Goal: Task Accomplishment & Management: Manage account settings

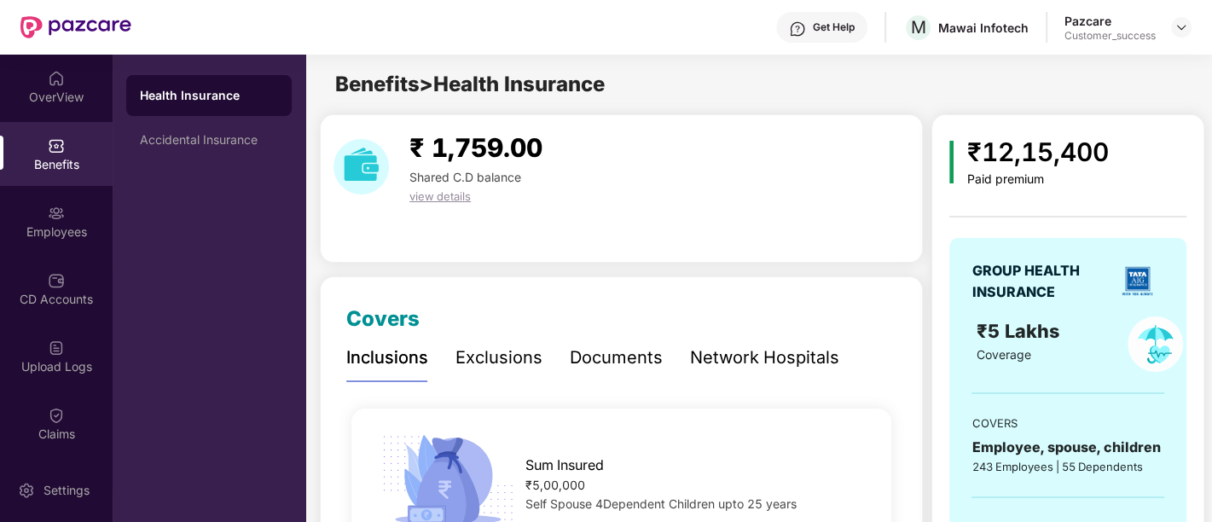
scroll to position [318, 0]
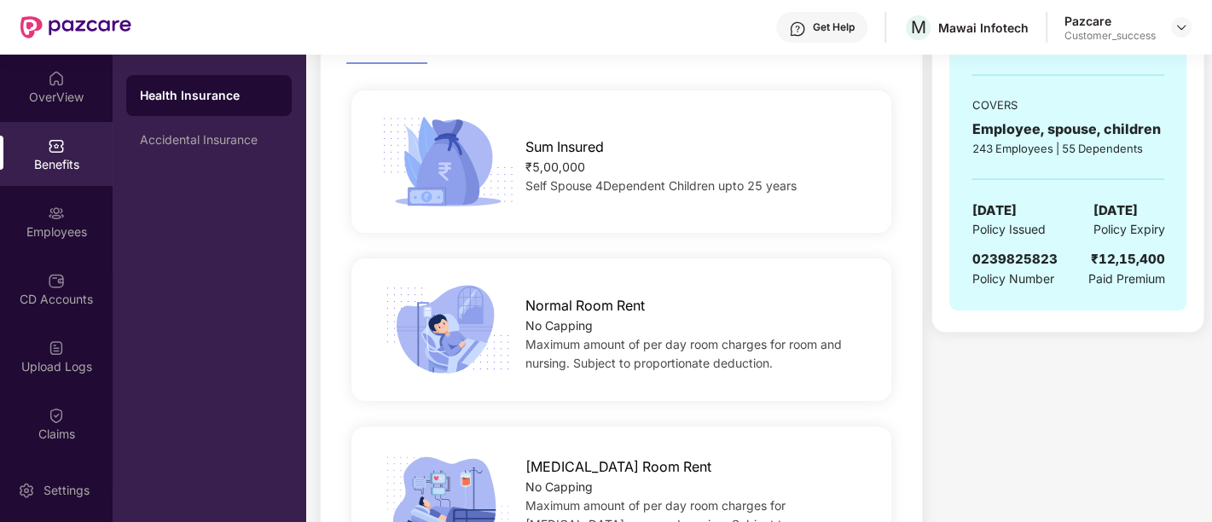
click at [1191, 26] on header "Get Help M Mawai Infotech Pazcare Customer_success" at bounding box center [606, 27] width 1212 height 55
click at [1189, 26] on div at bounding box center [1181, 27] width 20 height 20
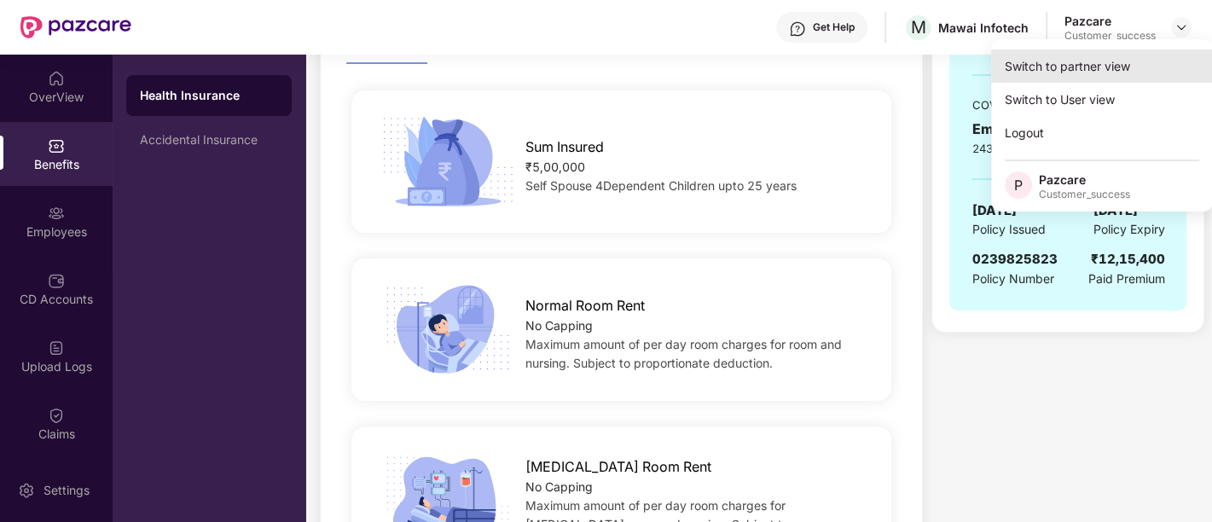
click at [1096, 66] on div "Switch to partner view" at bounding box center [1102, 65] width 222 height 33
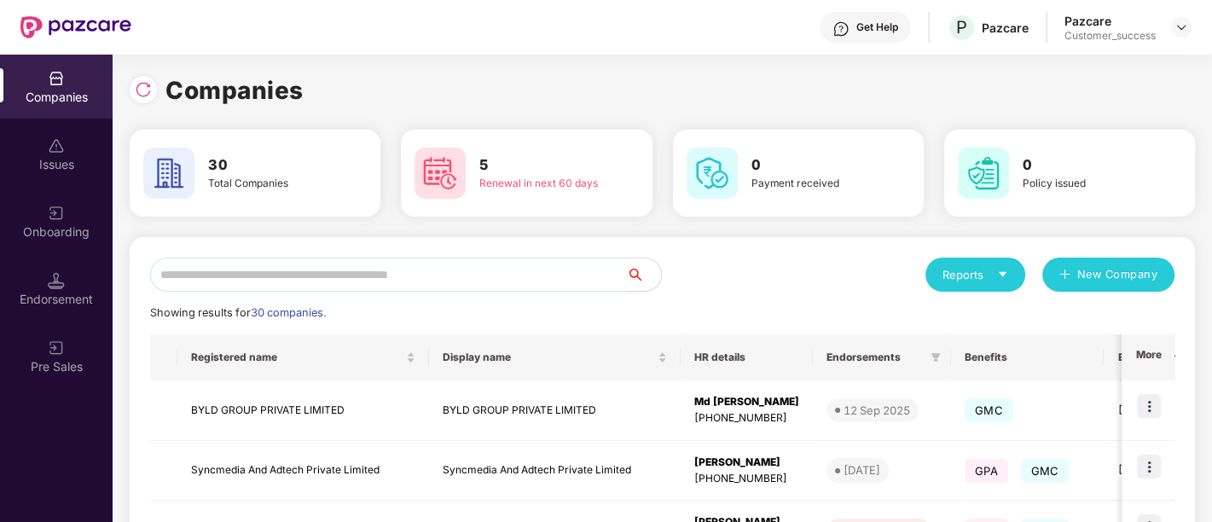
click at [239, 278] on input "text" at bounding box center [388, 275] width 477 height 34
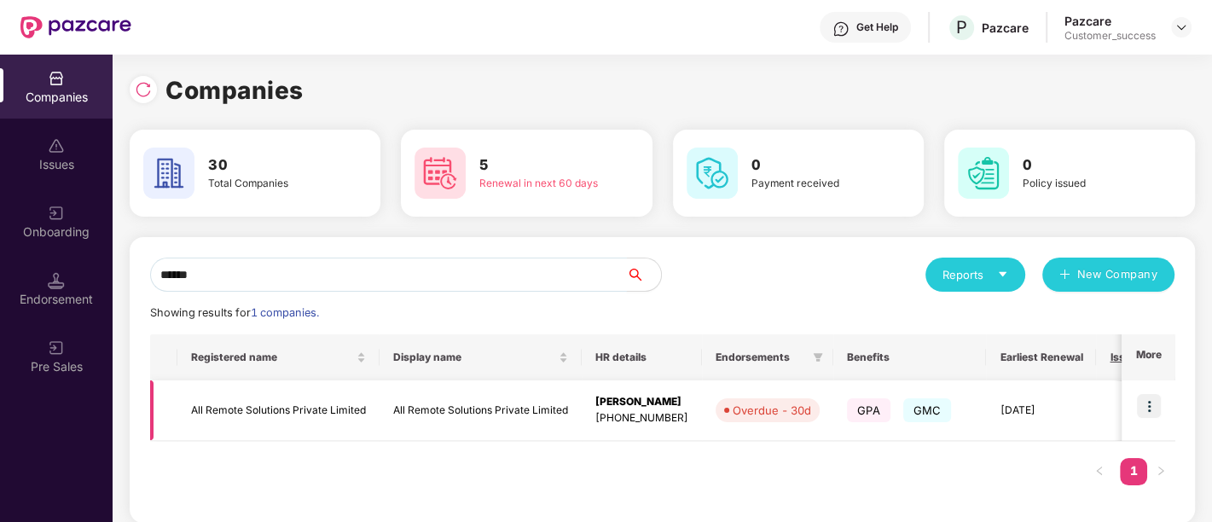
type input "******"
click at [1153, 401] on img at bounding box center [1149, 406] width 24 height 24
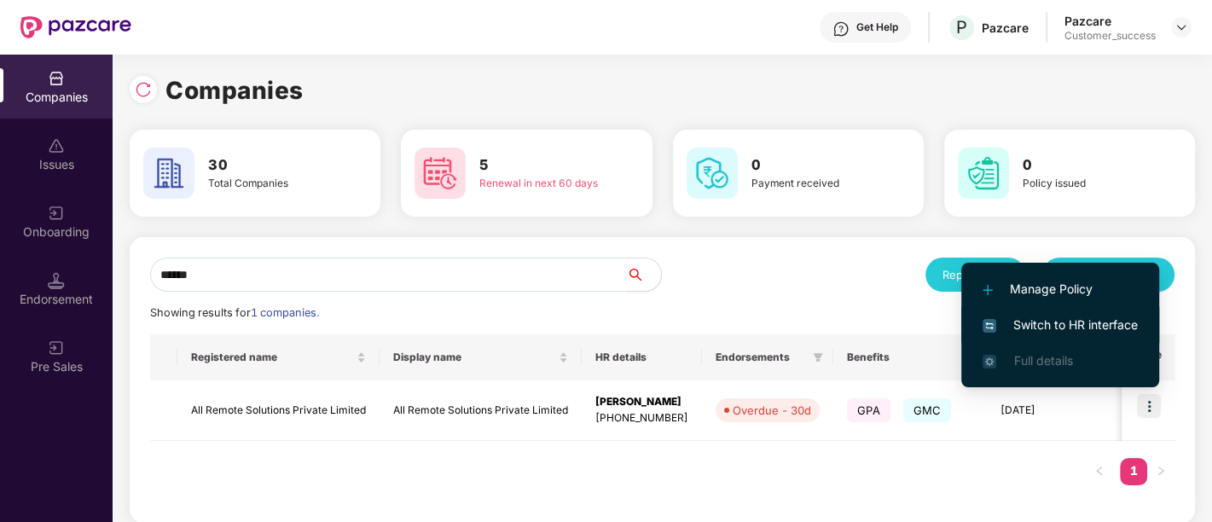
click at [1064, 321] on span "Switch to HR interface" at bounding box center [1059, 324] width 155 height 19
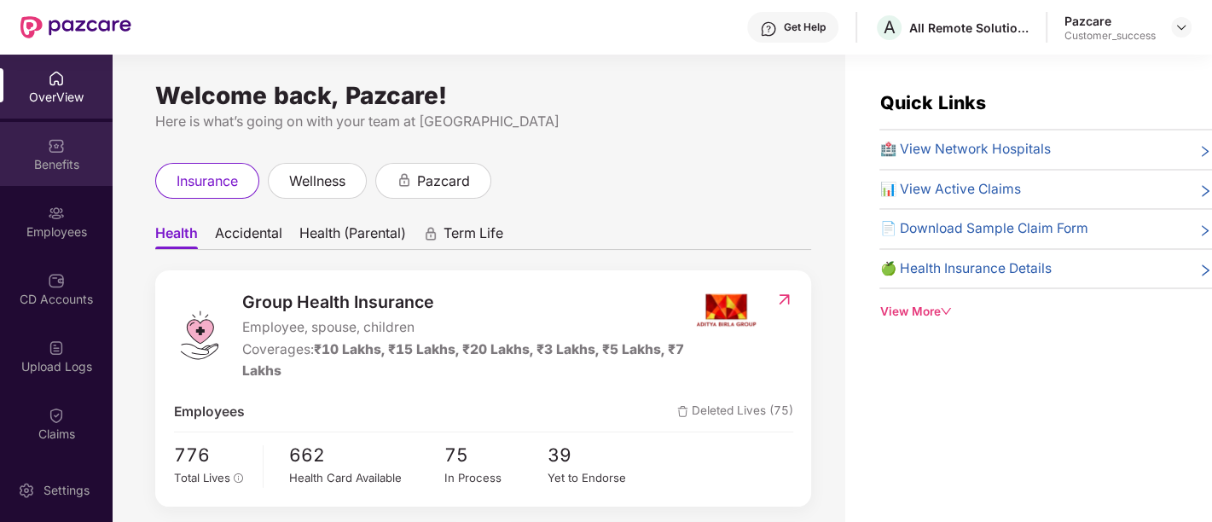
click at [64, 171] on div "Benefits" at bounding box center [56, 164] width 113 height 17
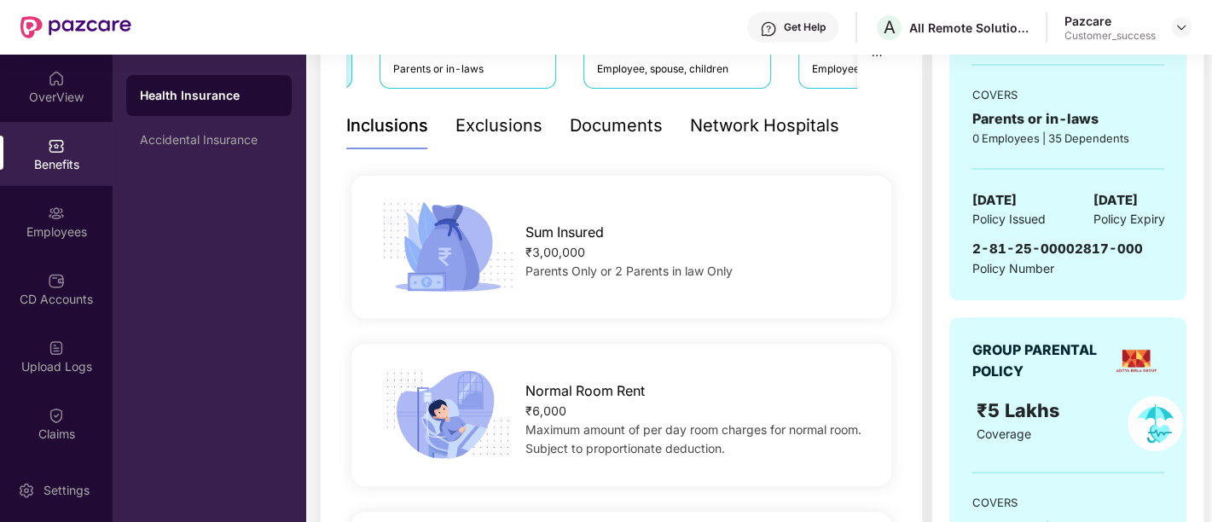
scroll to position [0, 0]
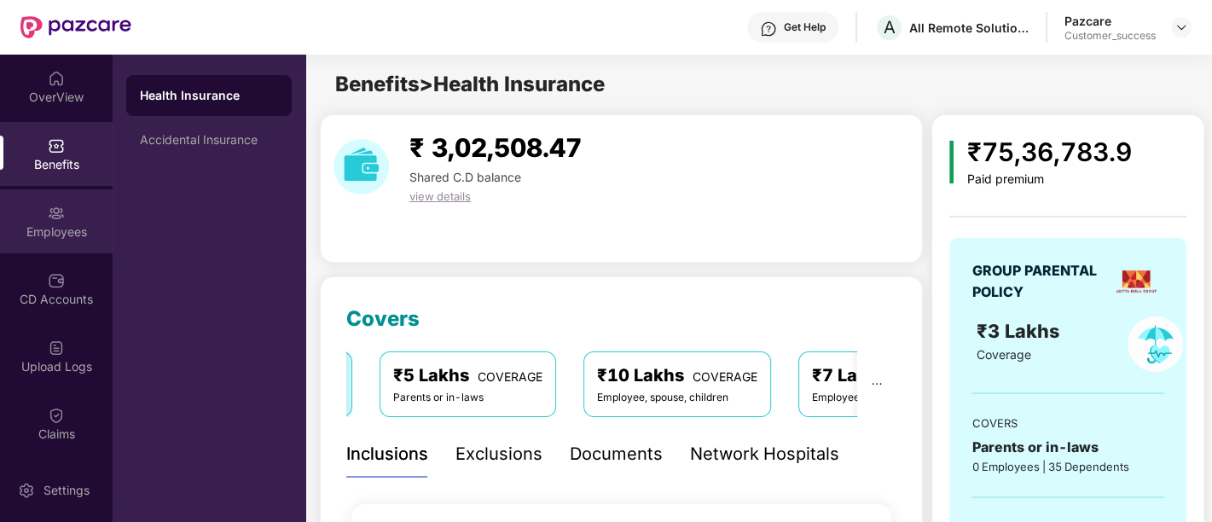
click at [86, 223] on div "Employees" at bounding box center [56, 231] width 113 height 17
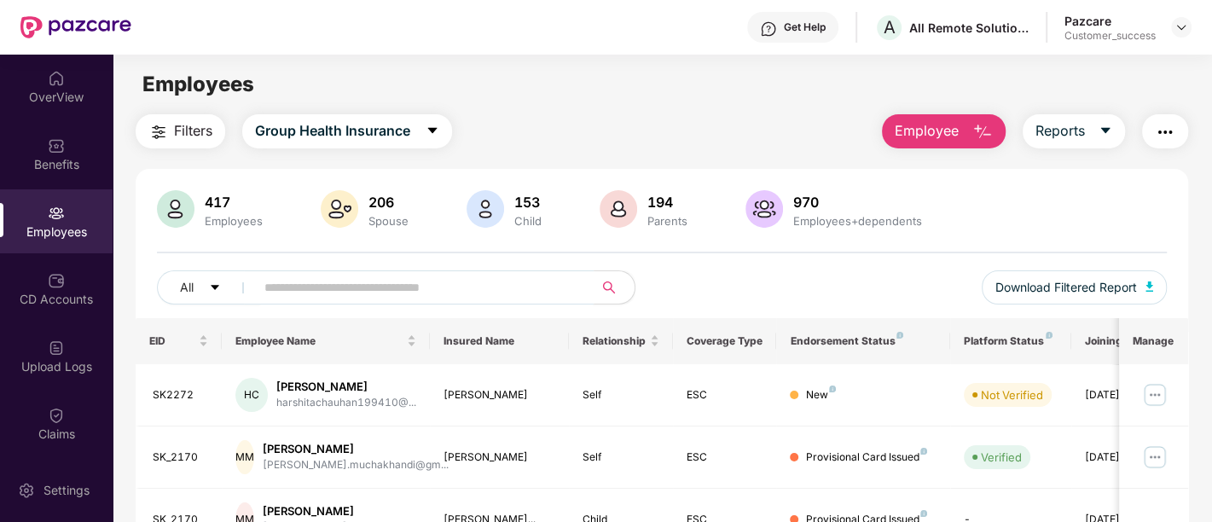
click at [376, 296] on input "text" at bounding box center [417, 288] width 306 height 26
paste input "******"
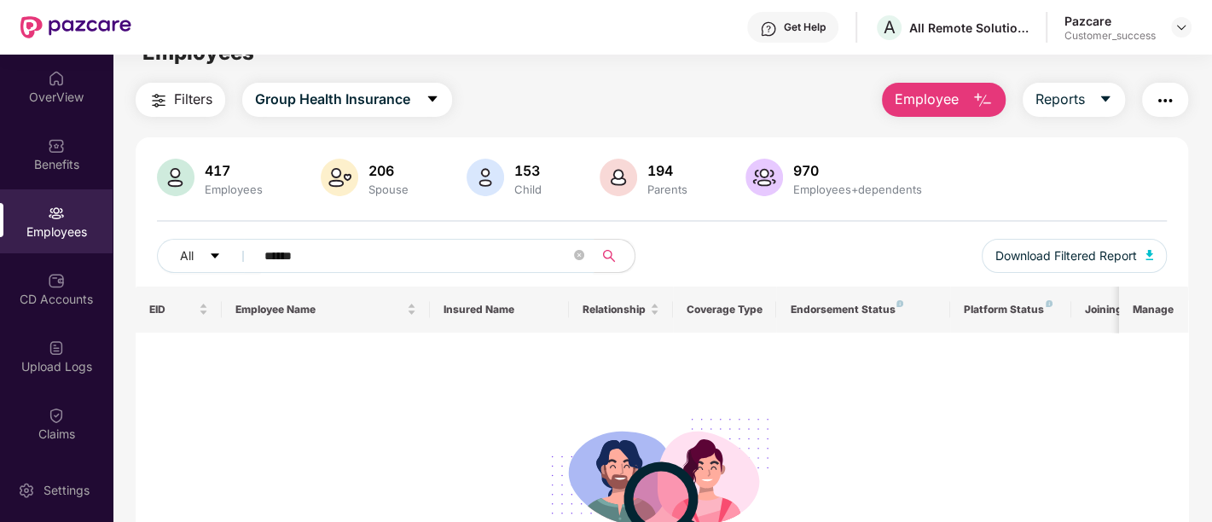
scroll to position [43, 0]
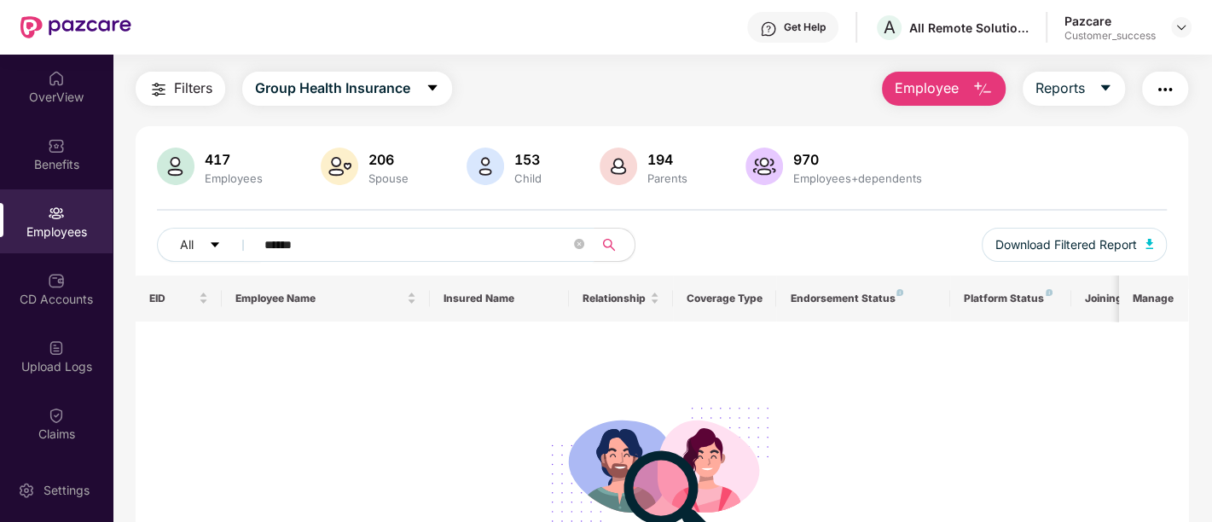
click at [343, 239] on input "******" at bounding box center [417, 245] width 306 height 26
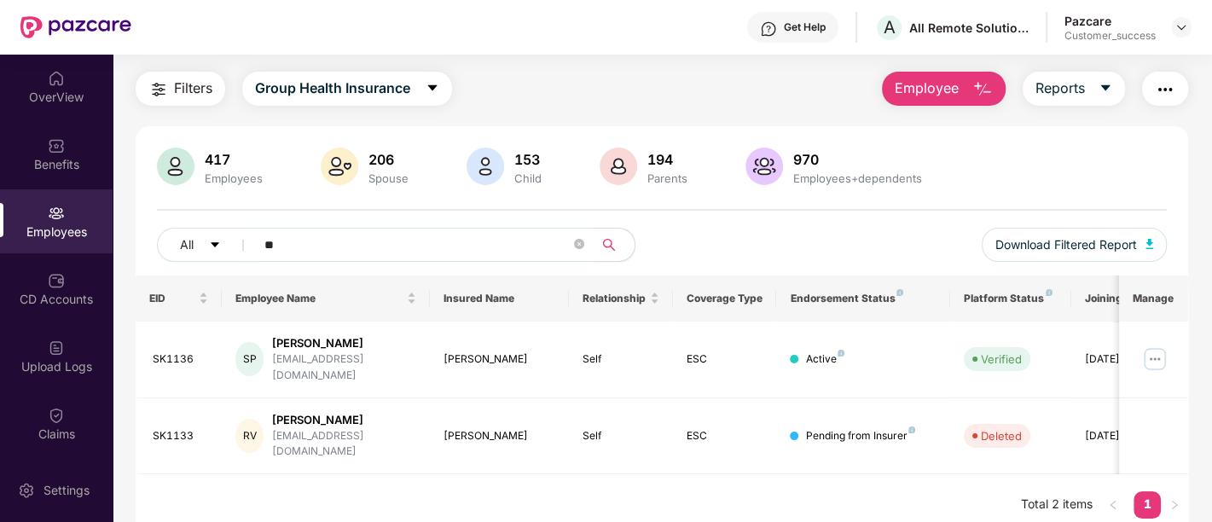
type input "*"
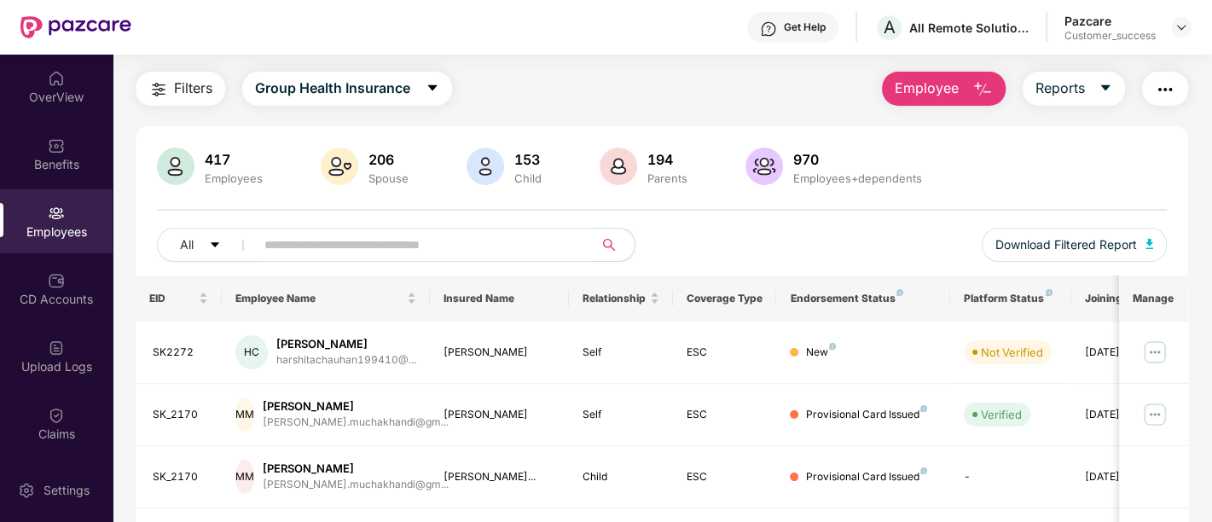
paste input "******"
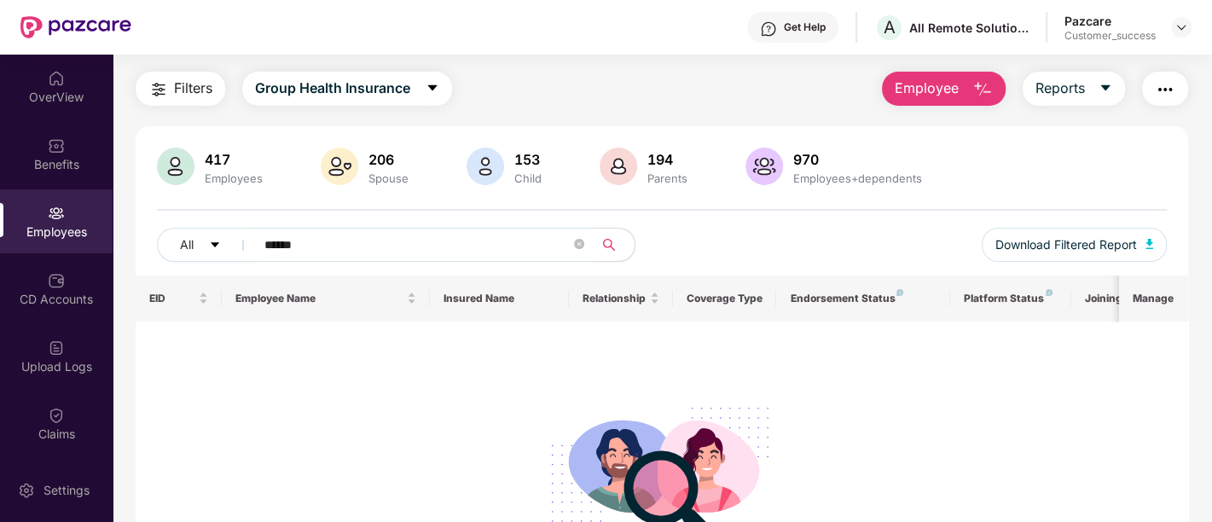
paste input "text"
type input "*****"
click at [1166, 26] on div "Pazcare Customer_success" at bounding box center [1127, 28] width 127 height 30
click at [1174, 27] on img at bounding box center [1181, 27] width 14 height 14
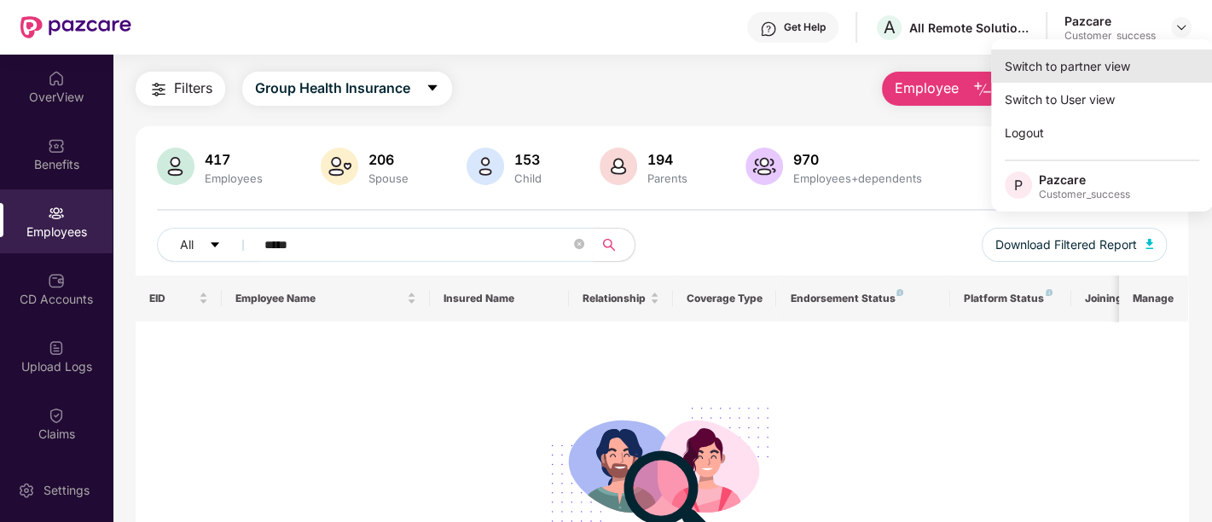
click at [1103, 60] on div "Switch to partner view" at bounding box center [1102, 65] width 222 height 33
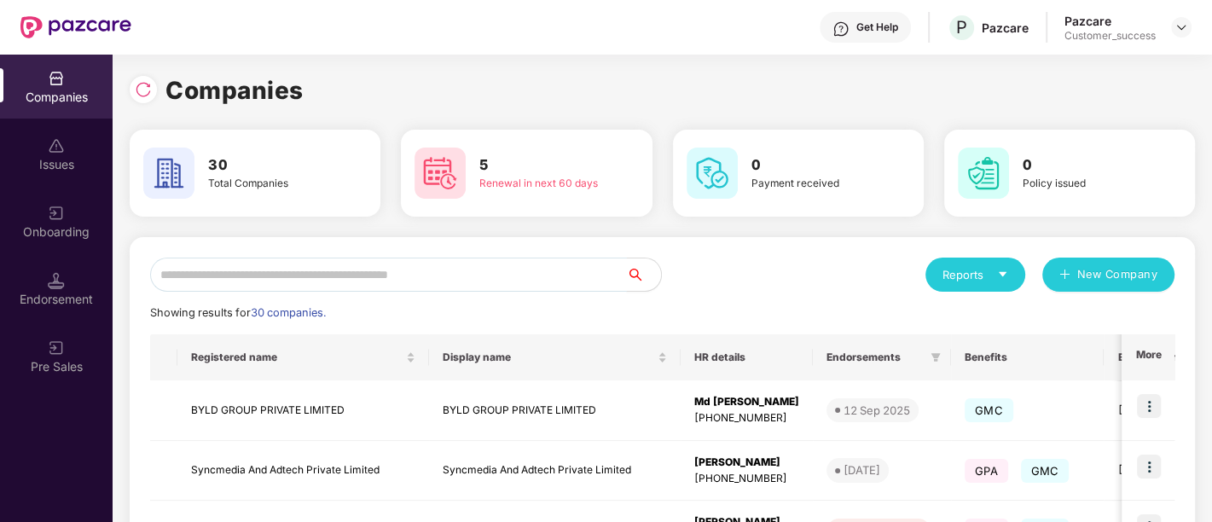
click at [408, 262] on input "text" at bounding box center [388, 275] width 477 height 34
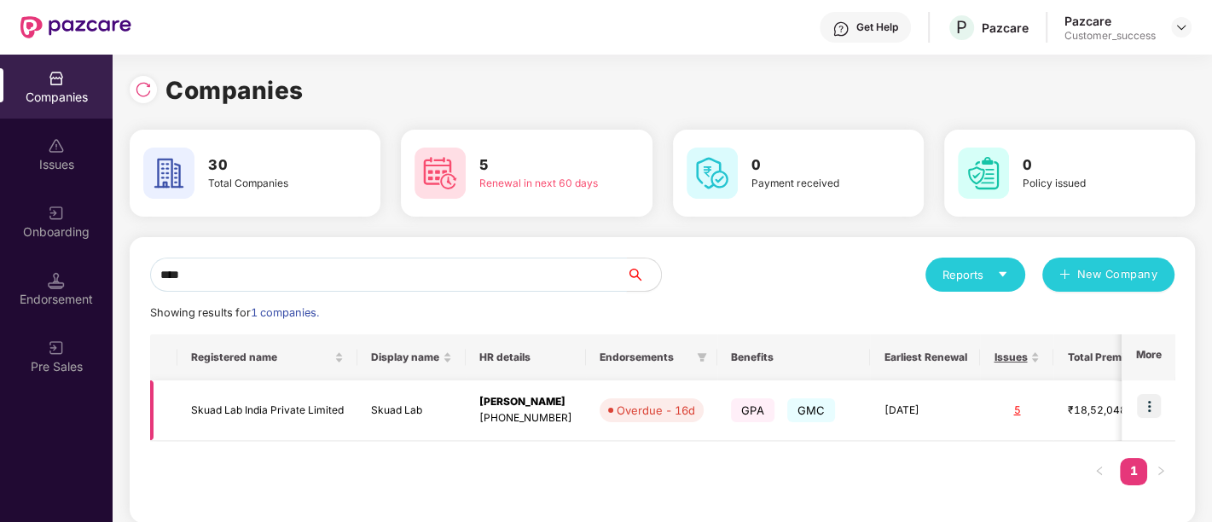
type input "****"
click at [1142, 401] on img at bounding box center [1149, 406] width 24 height 24
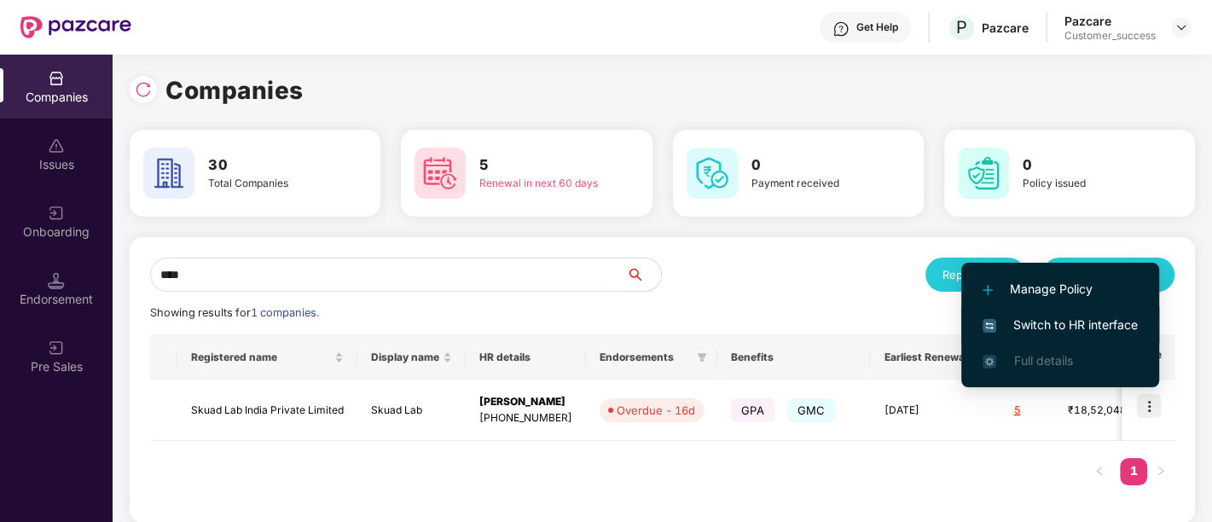
click at [1079, 310] on li "Switch to HR interface" at bounding box center [1060, 325] width 198 height 36
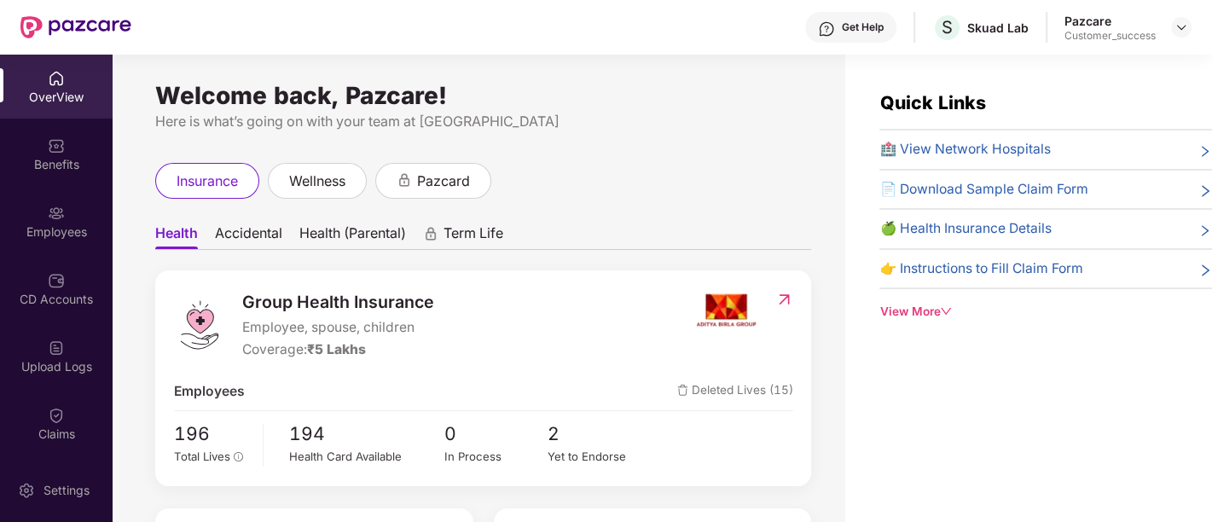
click at [37, 230] on div "Employees" at bounding box center [56, 231] width 113 height 17
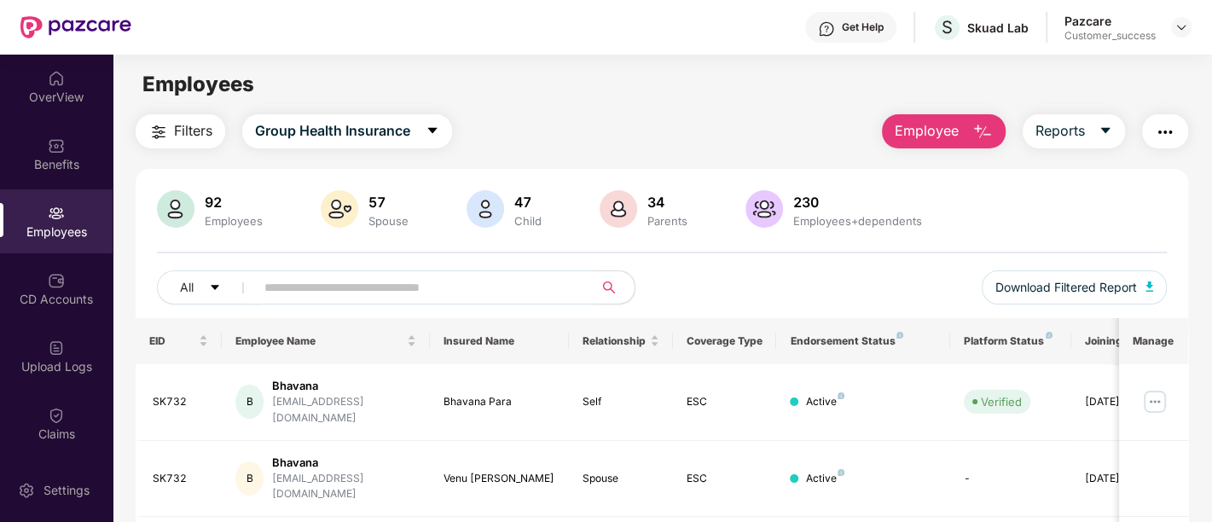
click at [275, 296] on input "text" at bounding box center [417, 288] width 306 height 26
paste input "*****"
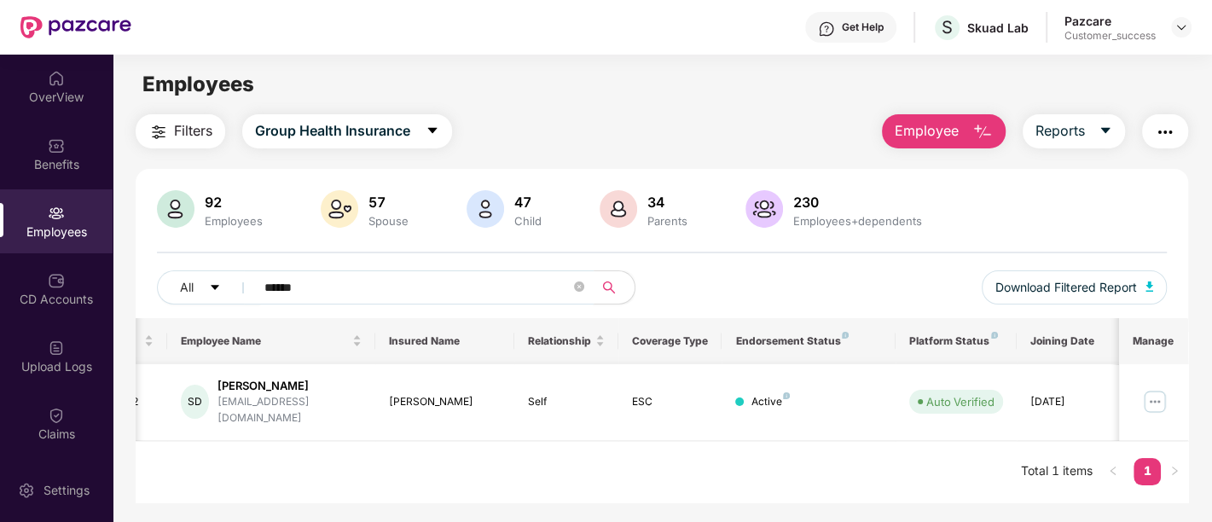
scroll to position [0, 0]
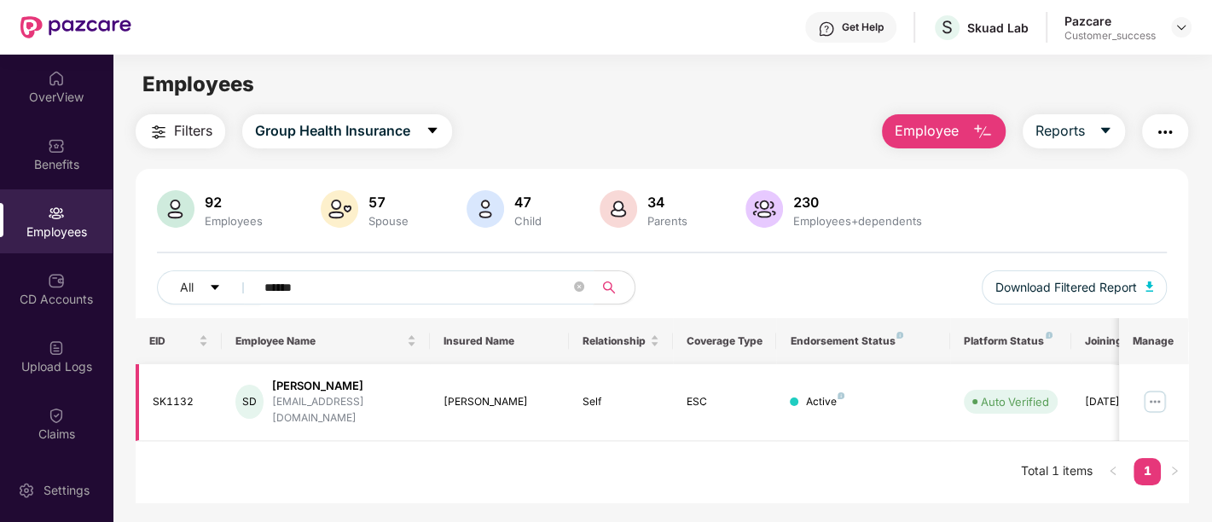
type input "*****"
click at [1160, 396] on img at bounding box center [1154, 401] width 27 height 27
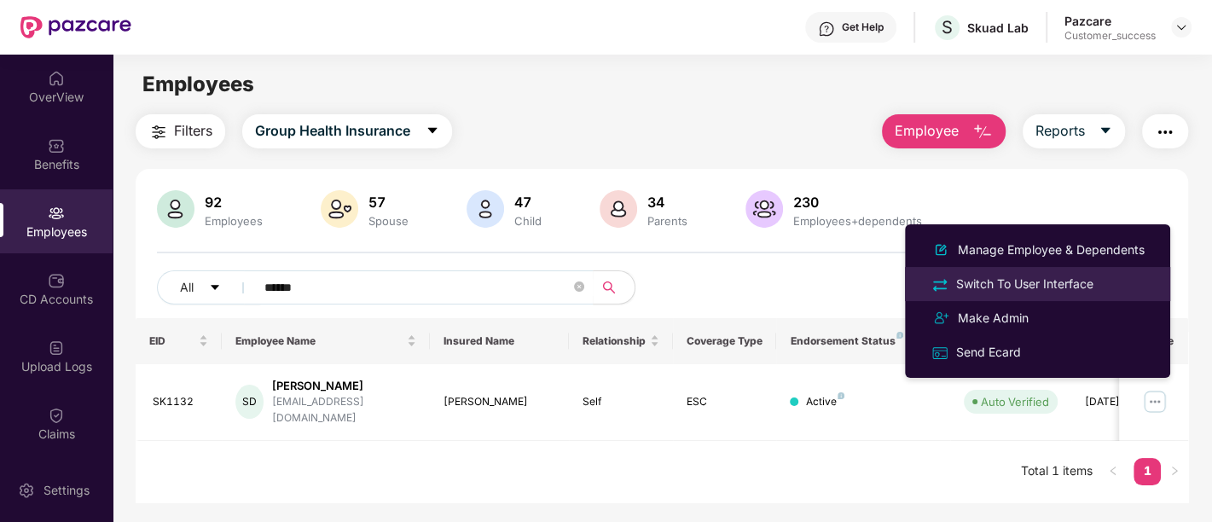
click at [1079, 281] on div "Switch To User Interface" at bounding box center [1024, 284] width 144 height 19
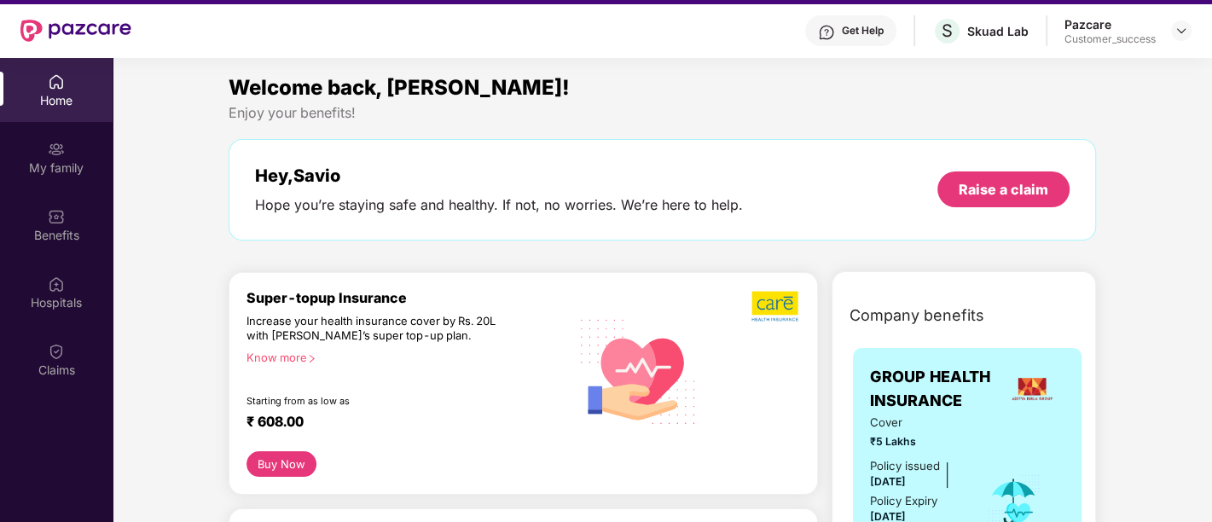
scroll to position [95, 0]
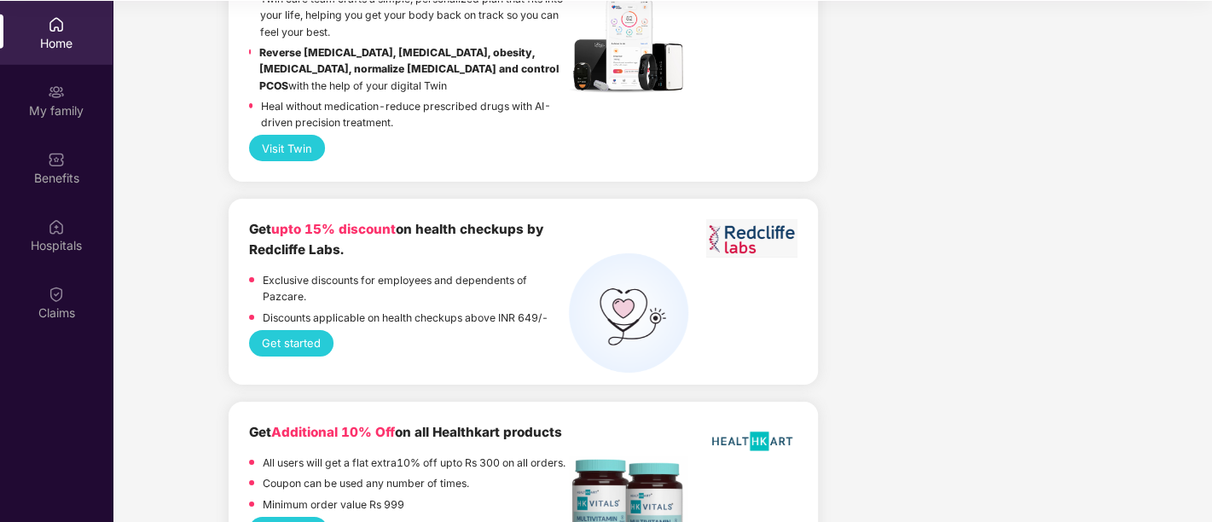
scroll to position [4032, 0]
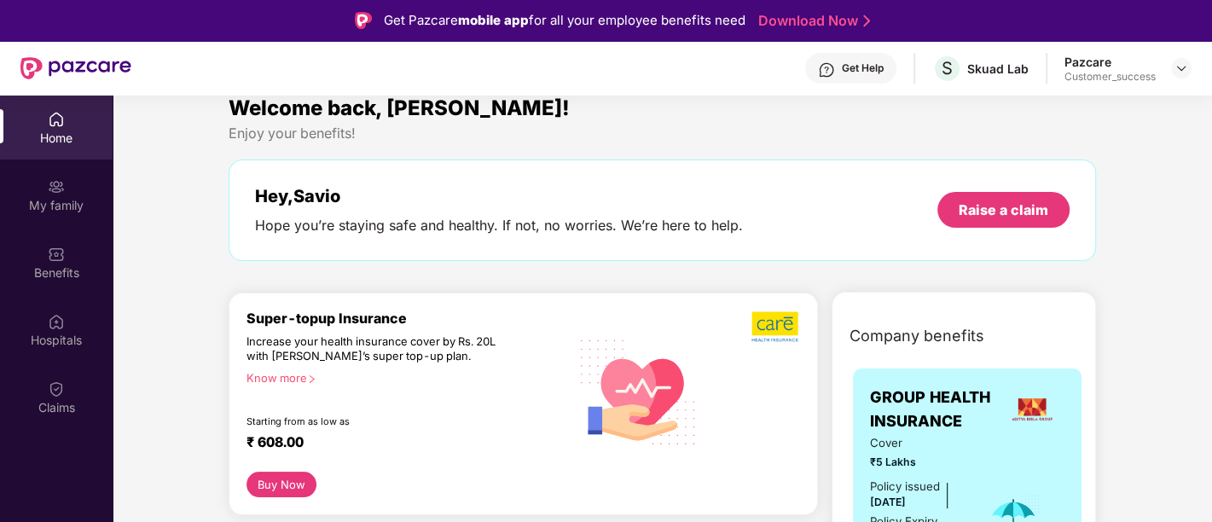
scroll to position [0, 0]
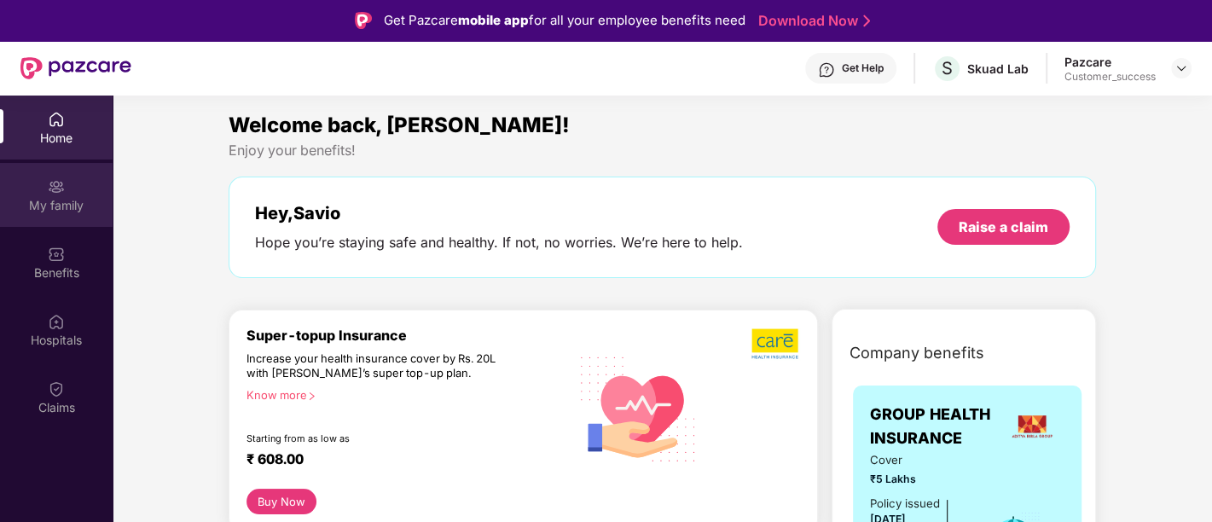
click at [55, 213] on div "My family" at bounding box center [56, 195] width 113 height 64
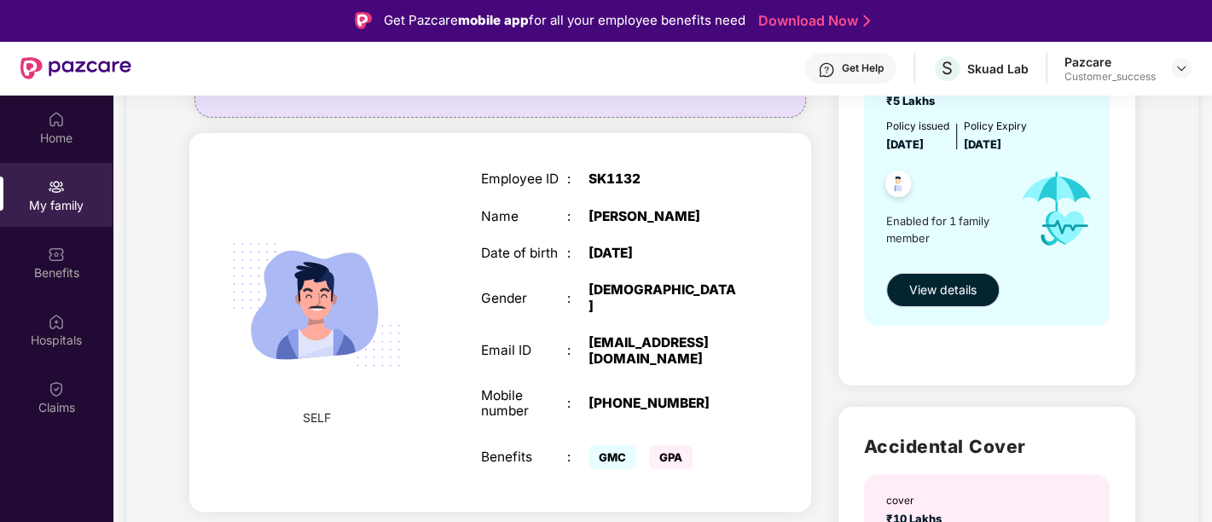
scroll to position [265, 0]
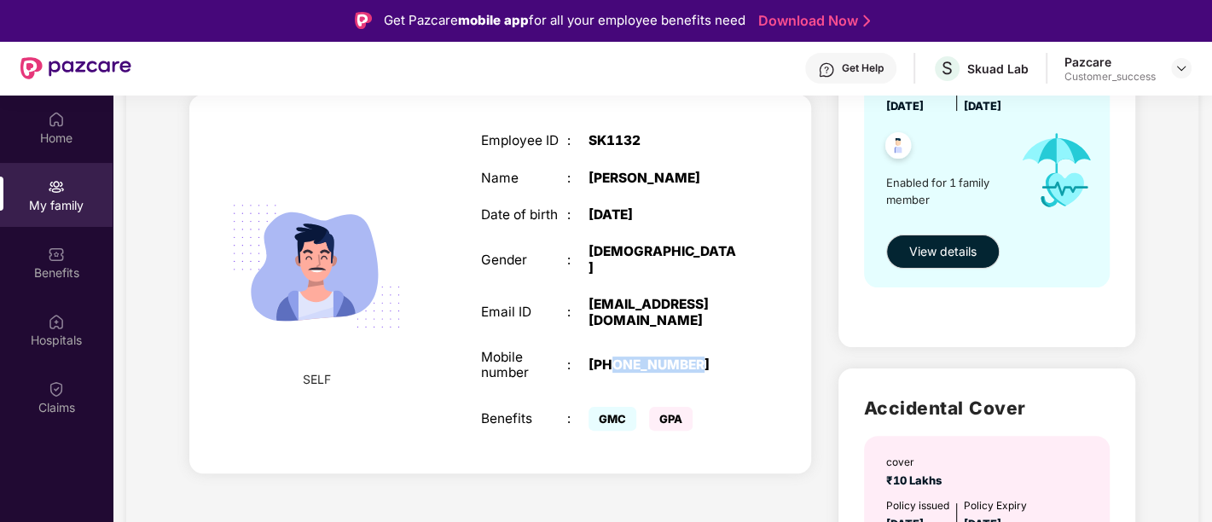
drag, startPoint x: 615, startPoint y: 354, endPoint x: 786, endPoint y: 357, distance: 171.4
click at [786, 357] on div "SELF Employee ID : SK1132 Name : [PERSON_NAME] Date of birth : [DEMOGRAPHIC_DAT…" at bounding box center [499, 284] width 621 height 379
drag, startPoint x: 587, startPoint y: 286, endPoint x: 601, endPoint y: 313, distance: 30.1
click at [601, 313] on div "Email ID : [EMAIL_ADDRESS][DOMAIN_NAME]" at bounding box center [609, 313] width 259 height 32
copy div "[EMAIL_ADDRESS][DOMAIN_NAME]"
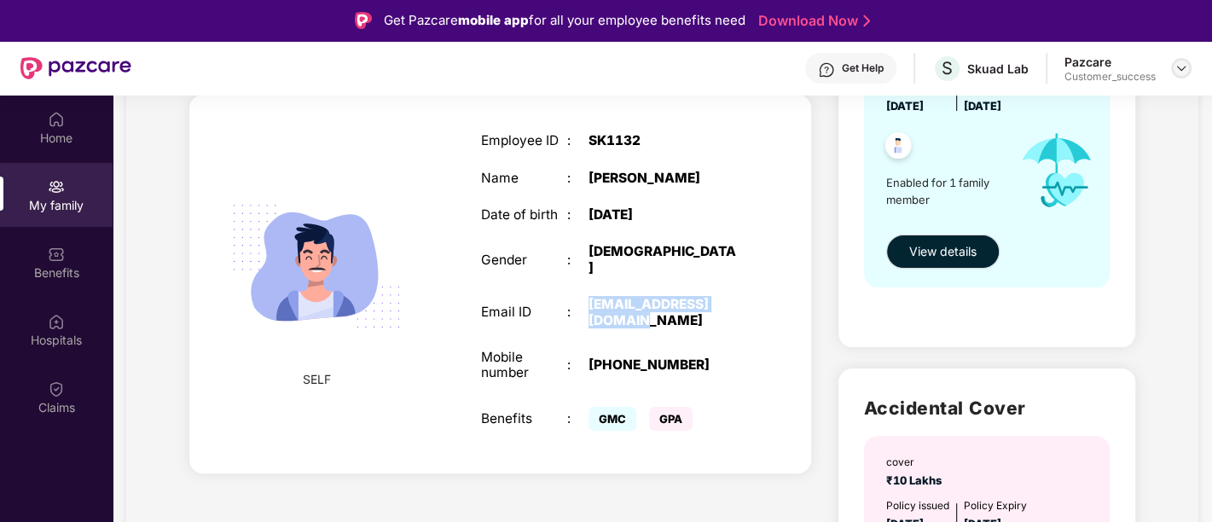
click at [1174, 68] on img at bounding box center [1181, 68] width 14 height 14
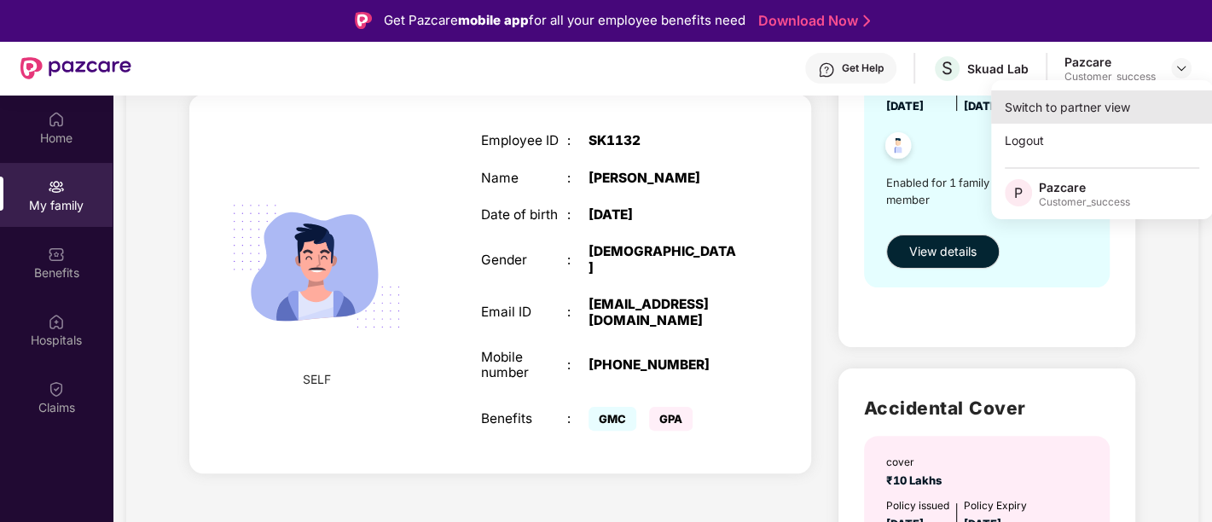
click at [1096, 105] on div "Switch to partner view" at bounding box center [1102, 106] width 222 height 33
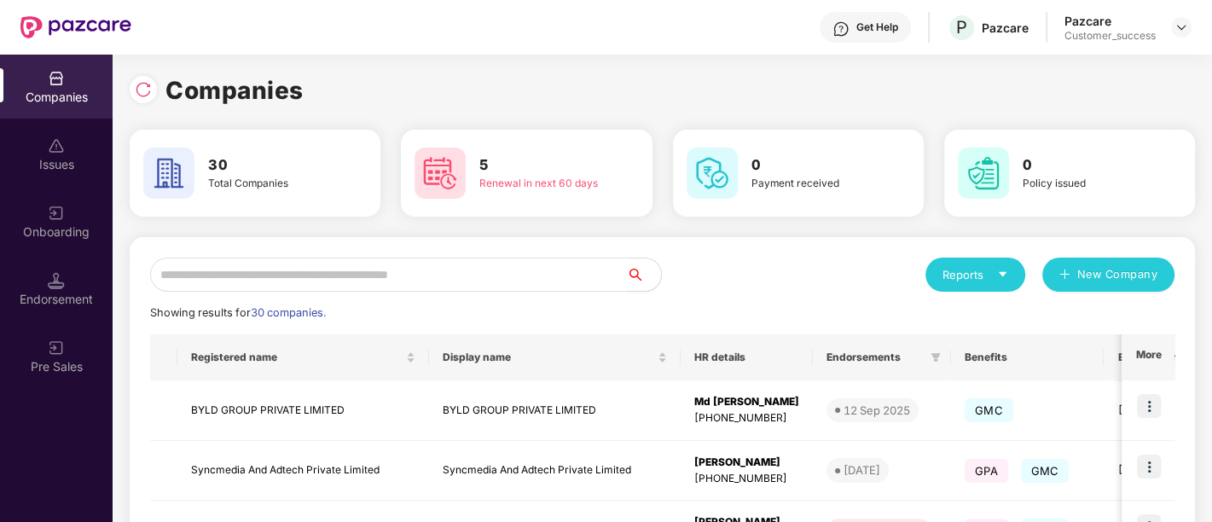
click at [318, 281] on input "text" at bounding box center [388, 275] width 477 height 34
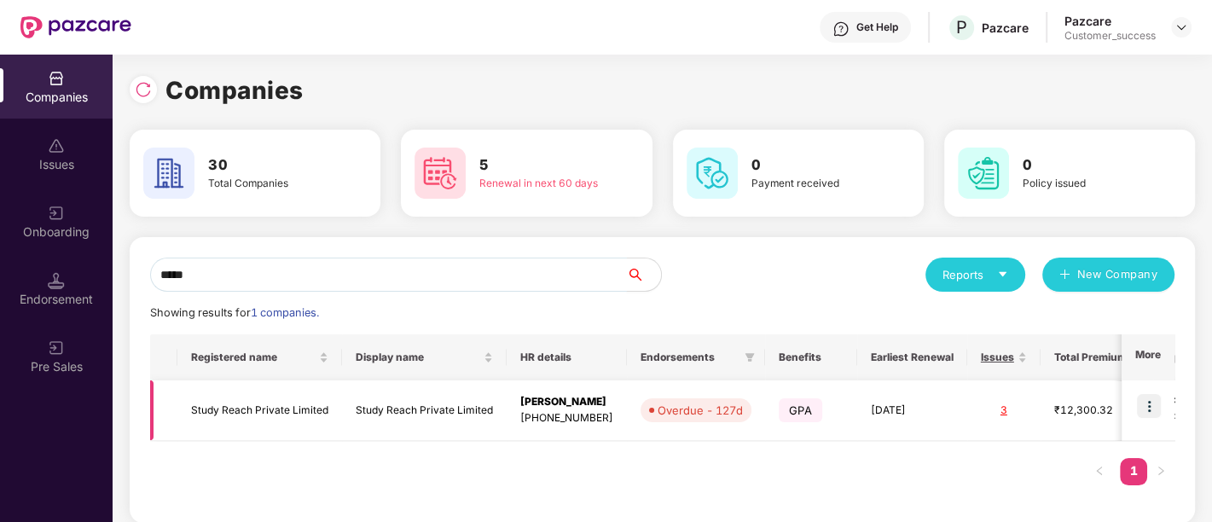
type input "*****"
click at [1149, 404] on img at bounding box center [1149, 406] width 24 height 24
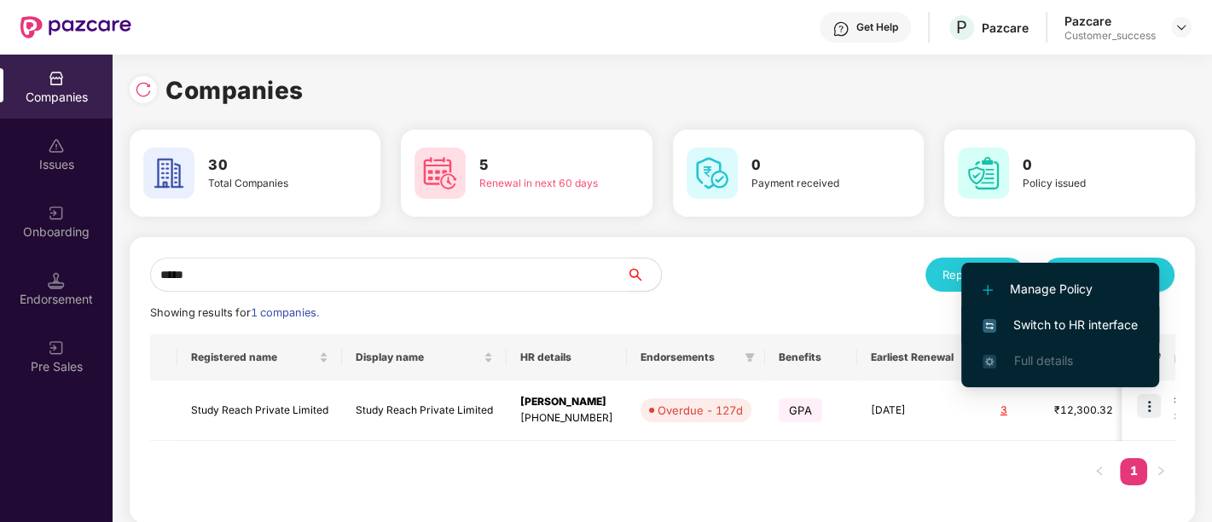
click at [1047, 316] on span "Switch to HR interface" at bounding box center [1059, 324] width 155 height 19
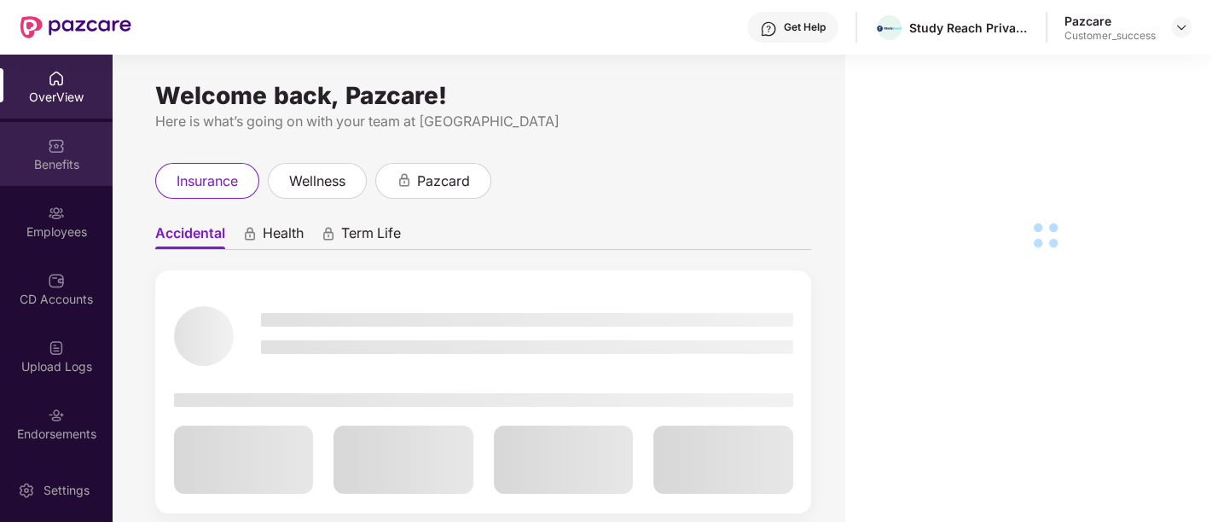
click at [59, 136] on div at bounding box center [56, 144] width 17 height 17
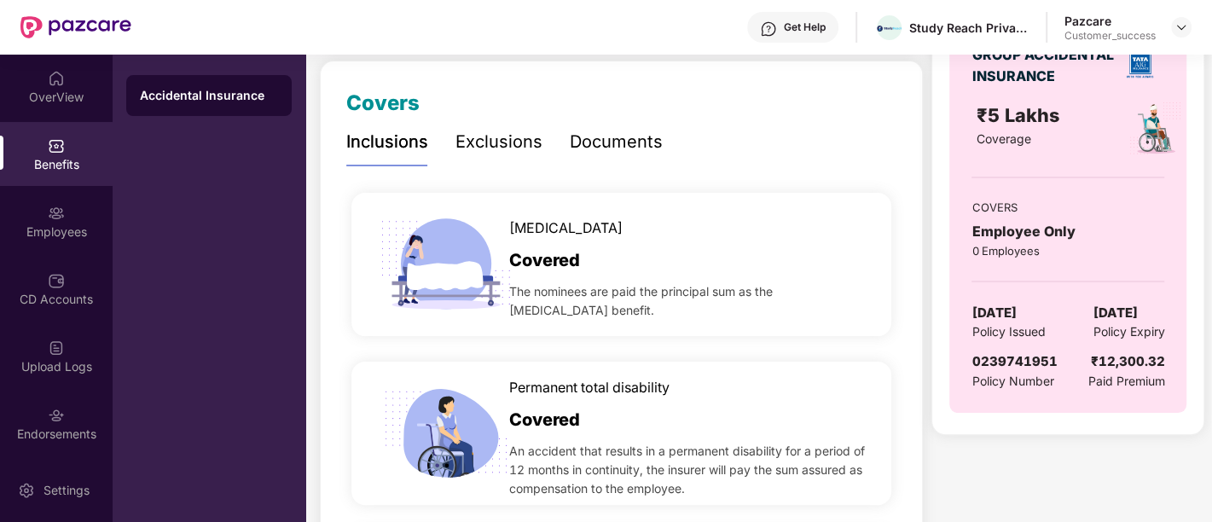
scroll to position [221, 0]
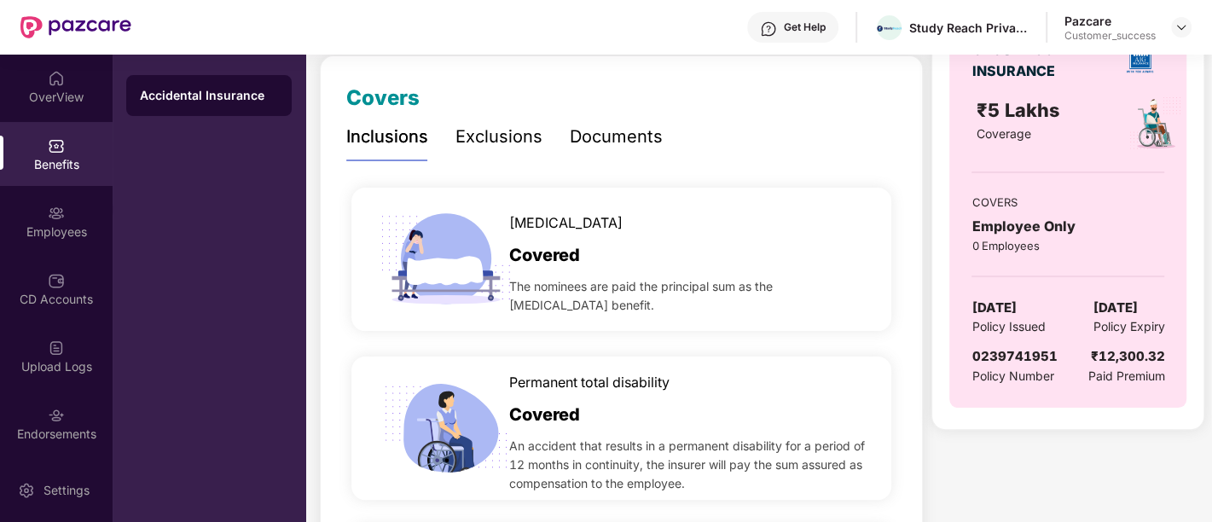
click at [599, 130] on div "Documents" at bounding box center [616, 137] width 93 height 26
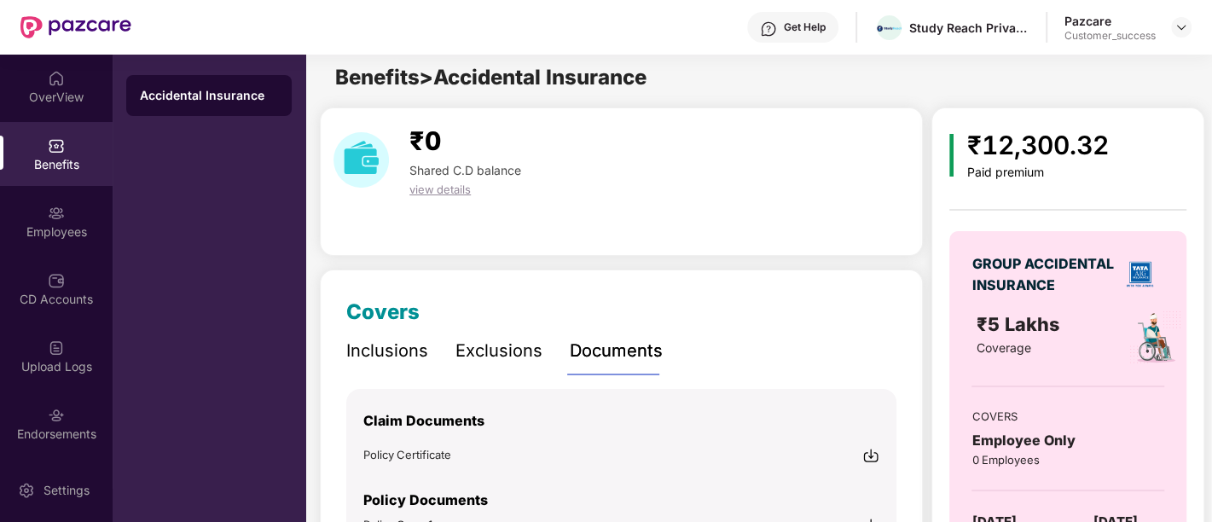
scroll to position [0, 0]
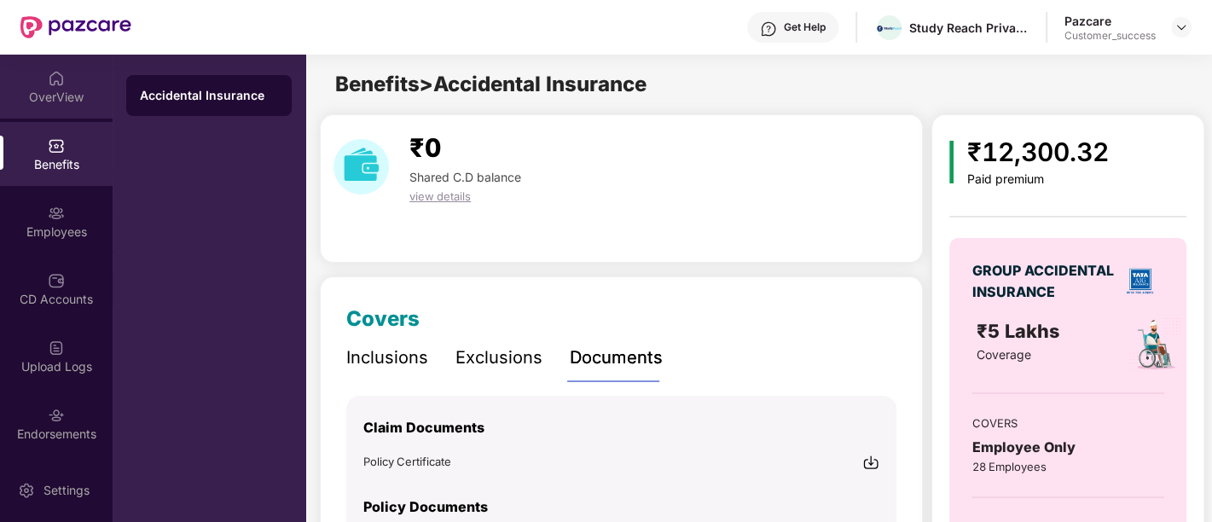
click at [52, 105] on div "OverView" at bounding box center [56, 97] width 113 height 17
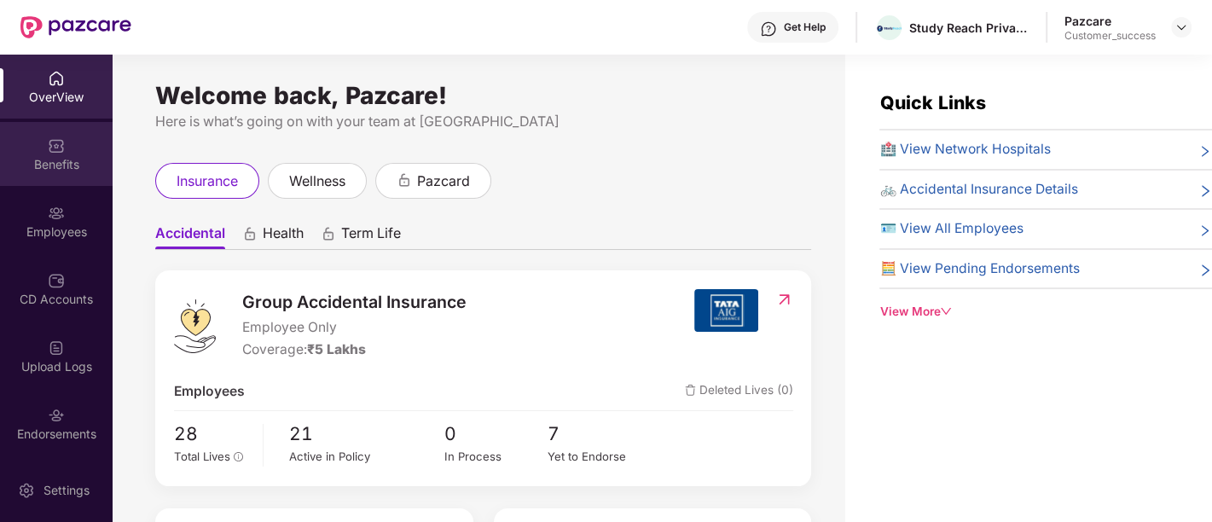
click at [54, 137] on img at bounding box center [56, 145] width 17 height 17
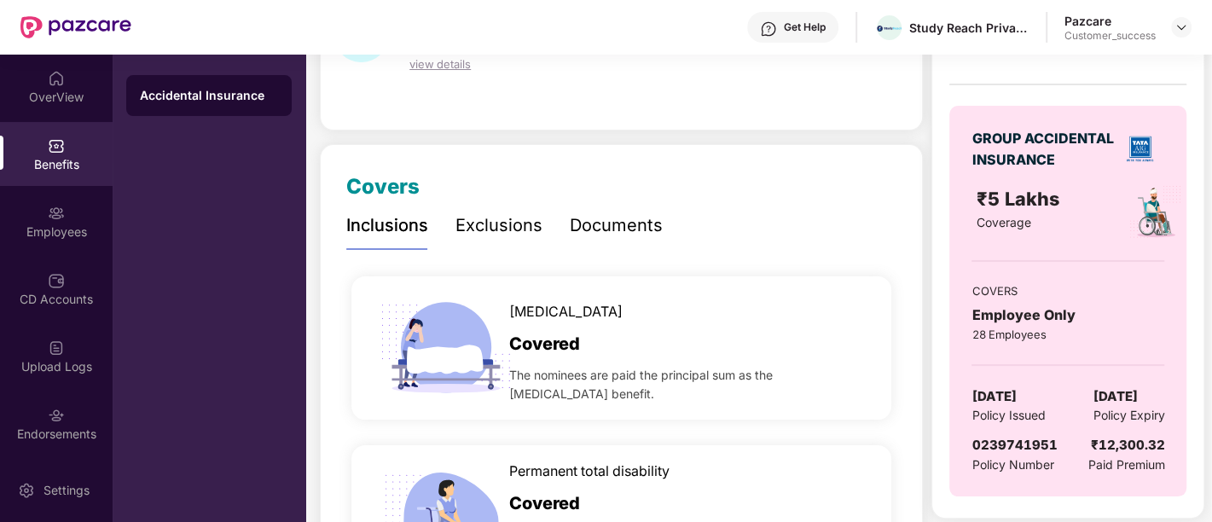
click at [633, 239] on div "Documents" at bounding box center [616, 225] width 93 height 47
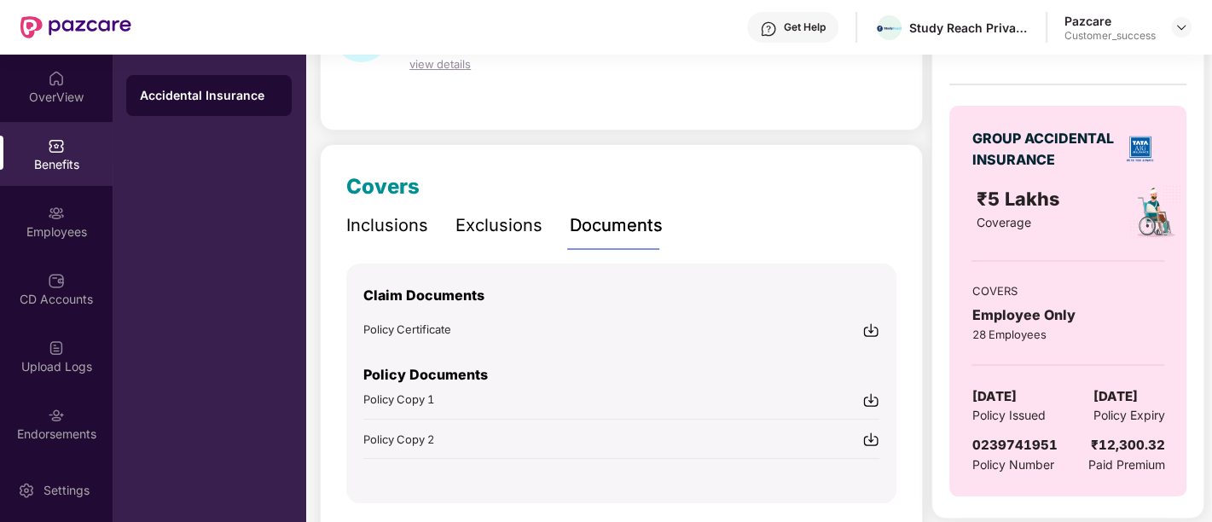
scroll to position [190, 0]
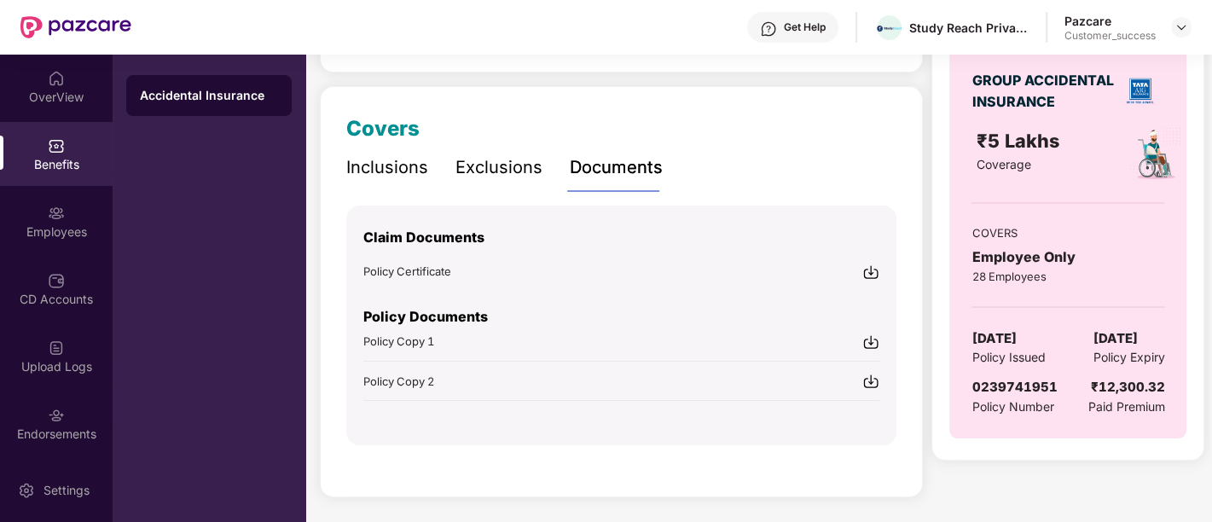
click at [870, 337] on img at bounding box center [870, 341] width 17 height 17
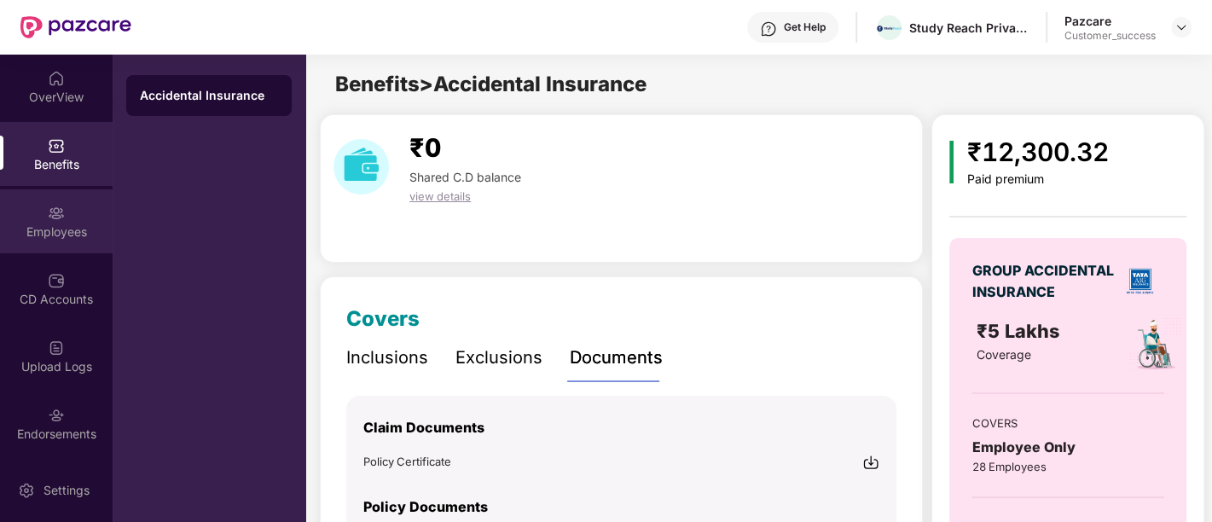
click at [61, 247] on div "Employees" at bounding box center [56, 221] width 113 height 64
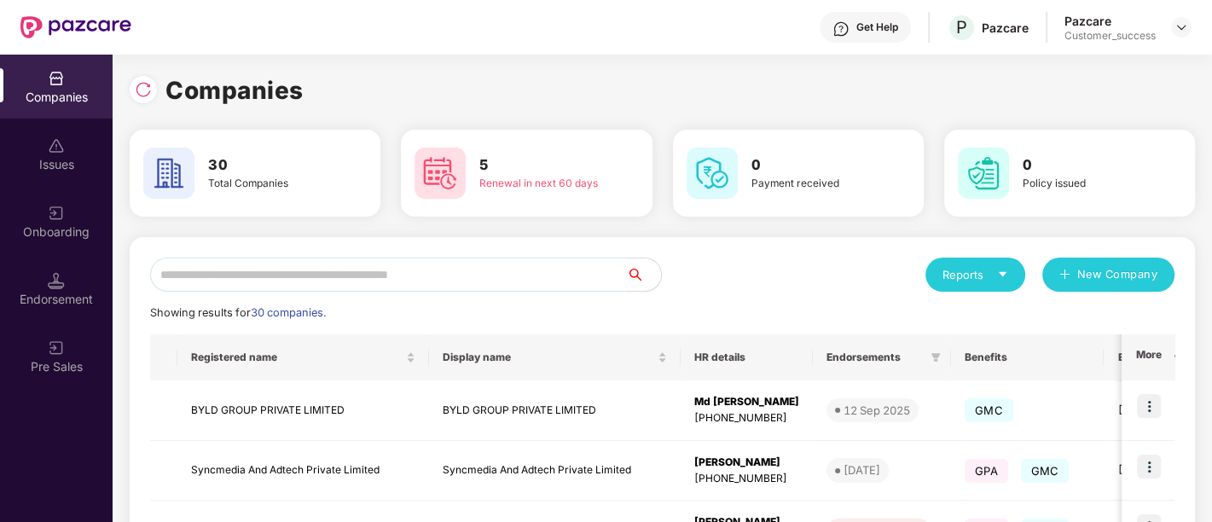
click at [341, 280] on input "text" at bounding box center [388, 275] width 477 height 34
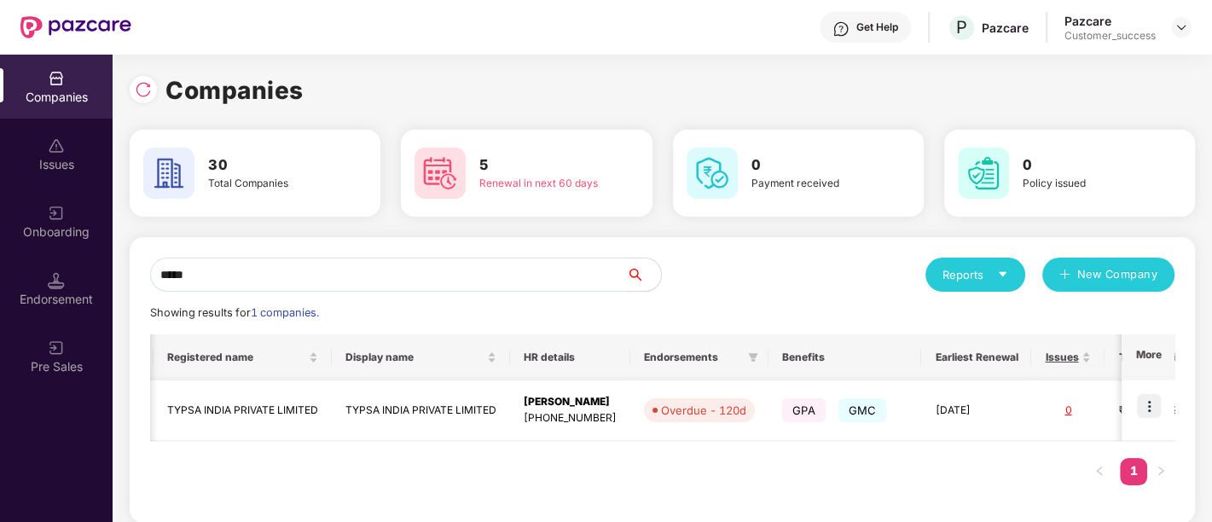
scroll to position [0, 24]
type input "*****"
click at [1151, 406] on img at bounding box center [1149, 406] width 24 height 24
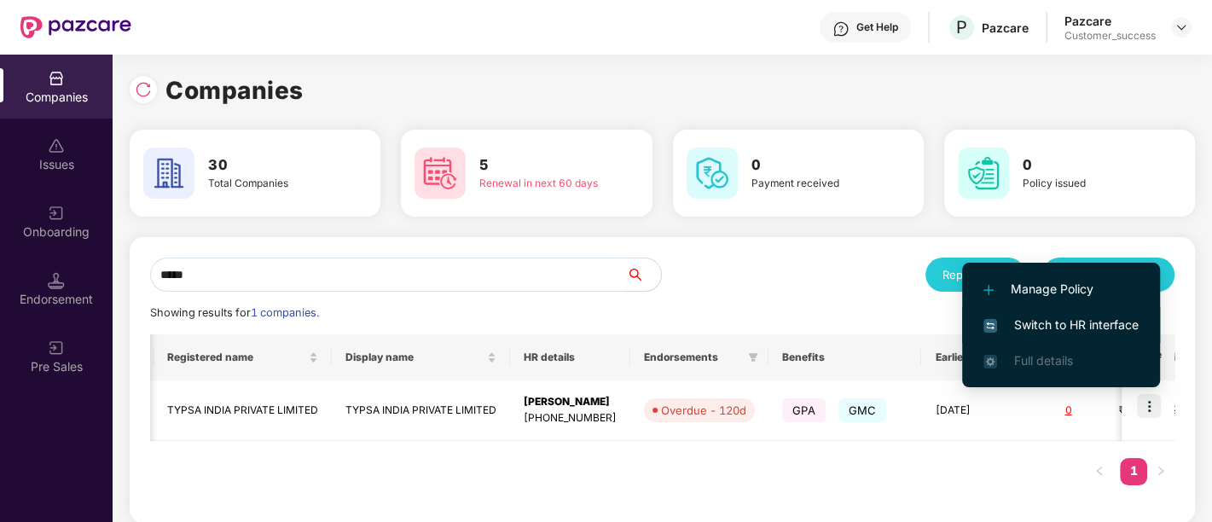
click at [1076, 310] on li "Switch to HR interface" at bounding box center [1061, 325] width 198 height 36
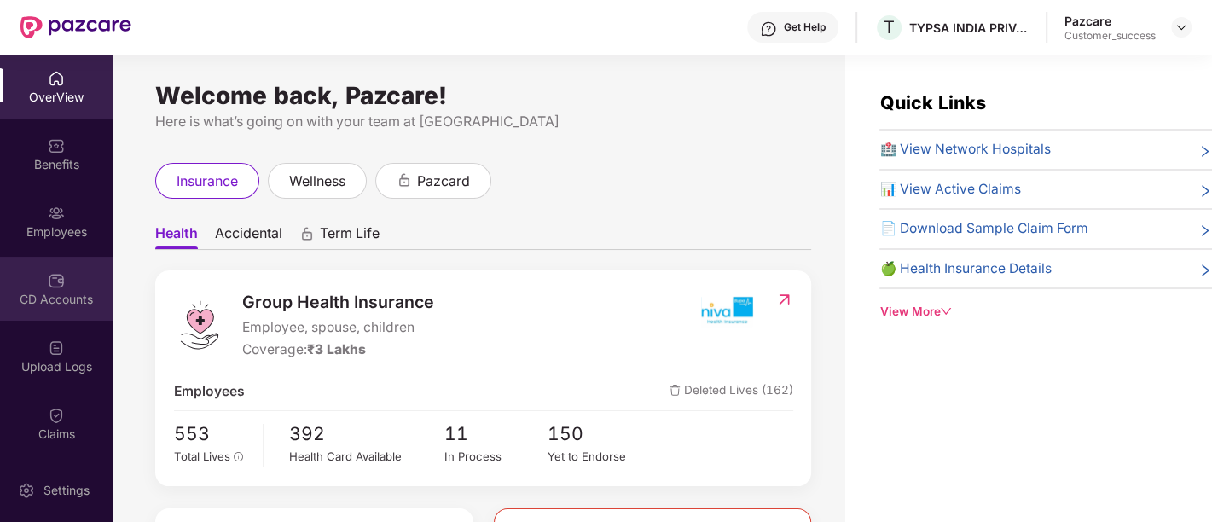
click at [72, 269] on div "CD Accounts" at bounding box center [56, 289] width 113 height 64
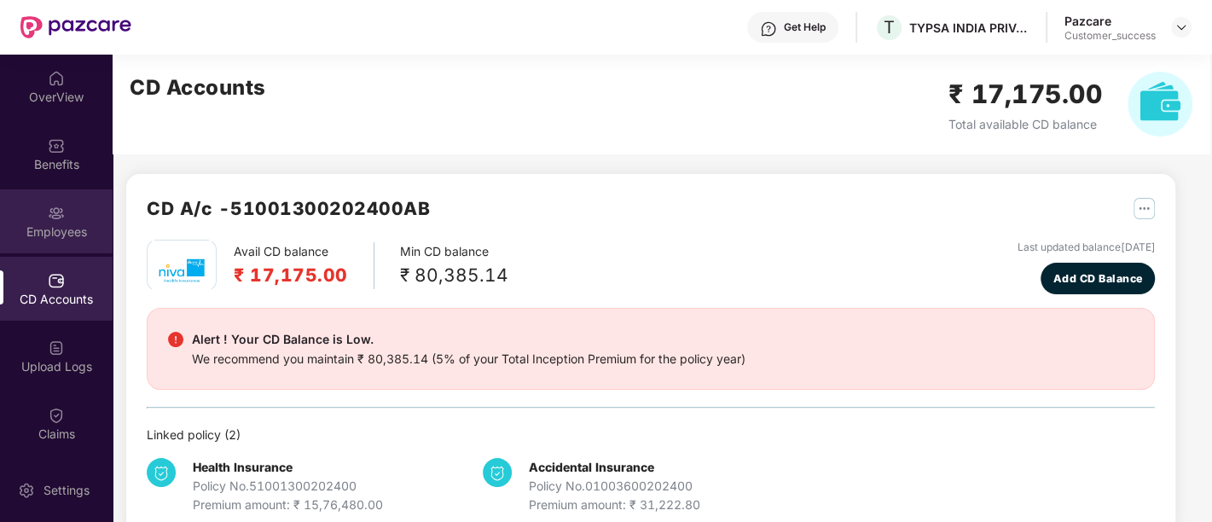
click at [78, 226] on div "Employees" at bounding box center [56, 231] width 113 height 17
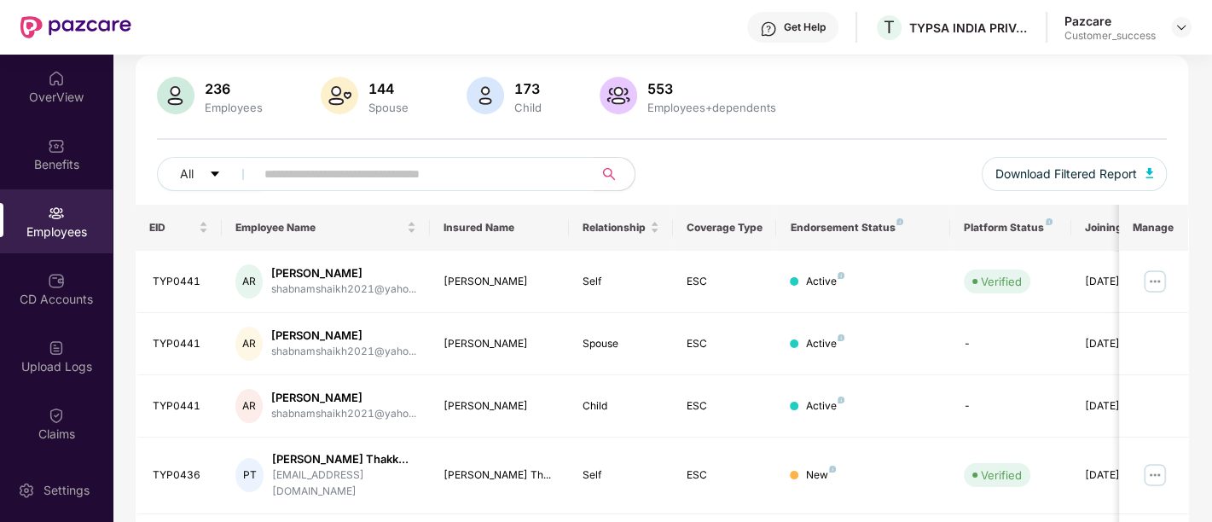
scroll to position [113, 0]
click at [1179, 28] on img at bounding box center [1181, 27] width 14 height 14
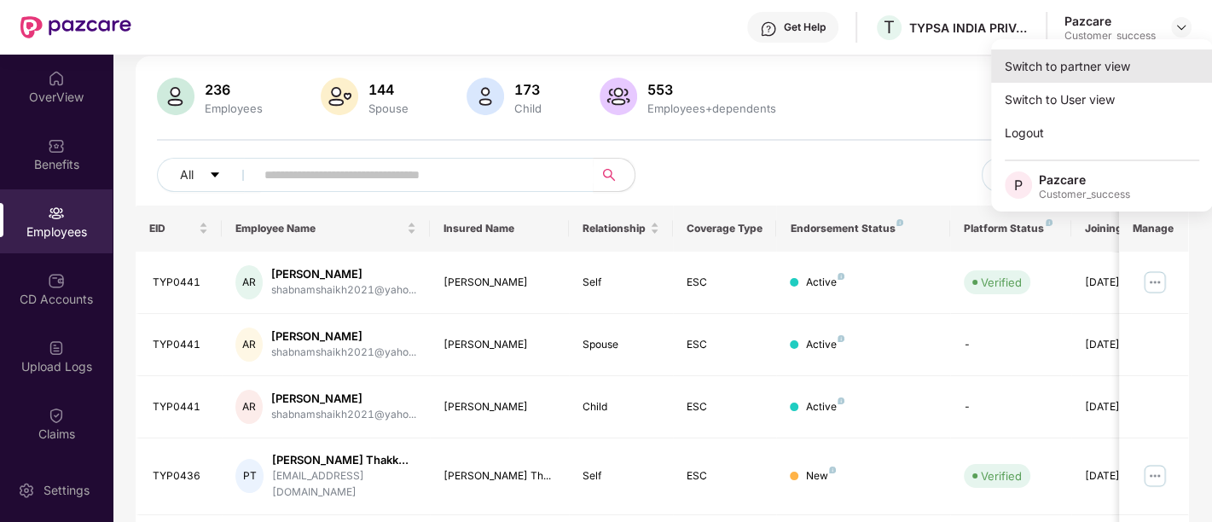
click at [1091, 67] on div "Switch to partner view" at bounding box center [1102, 65] width 222 height 33
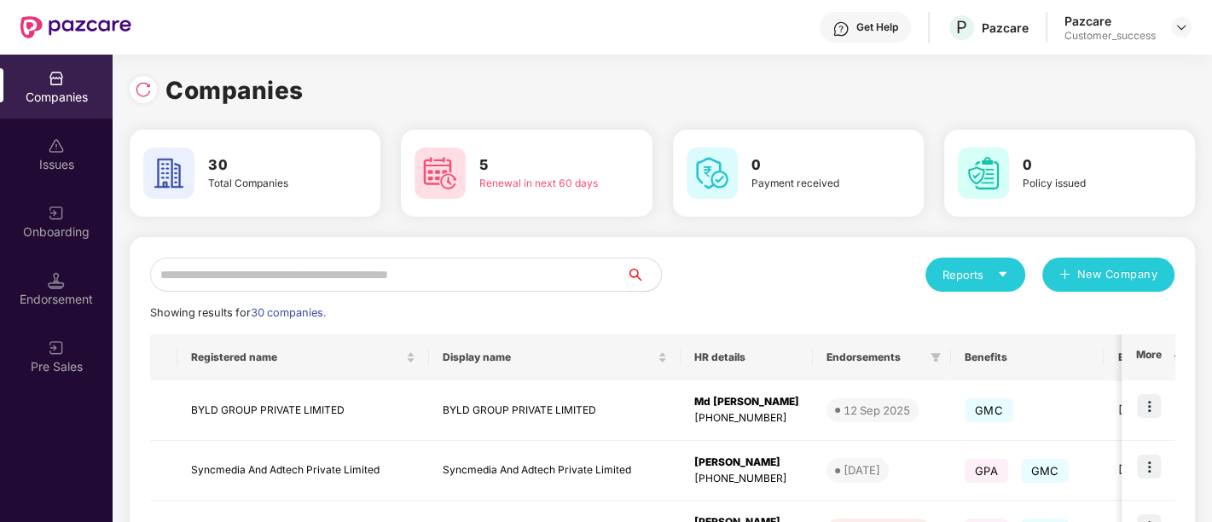
click at [492, 271] on input "text" at bounding box center [388, 275] width 477 height 34
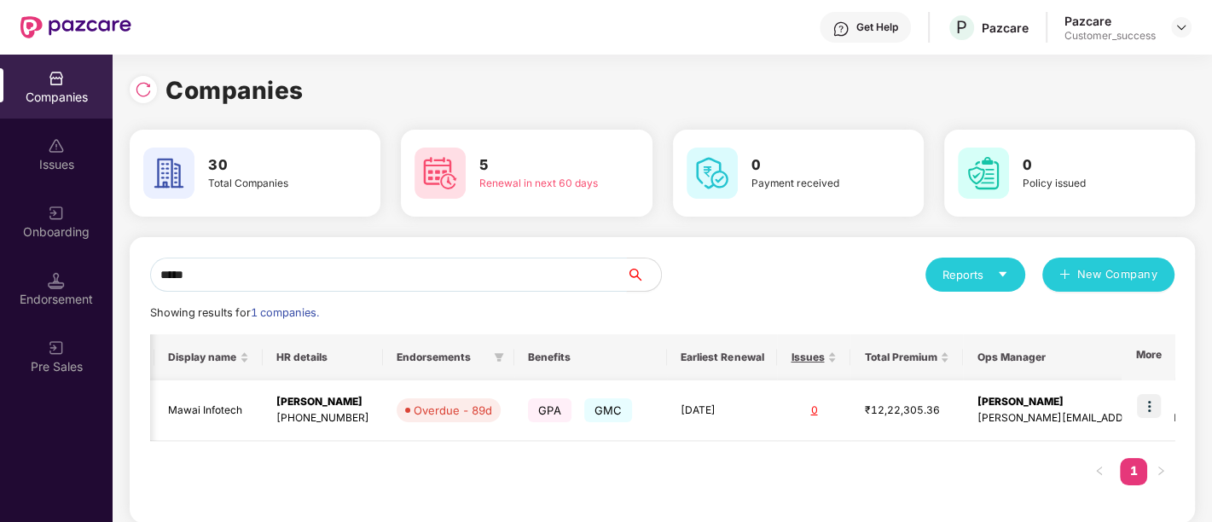
scroll to position [0, 0]
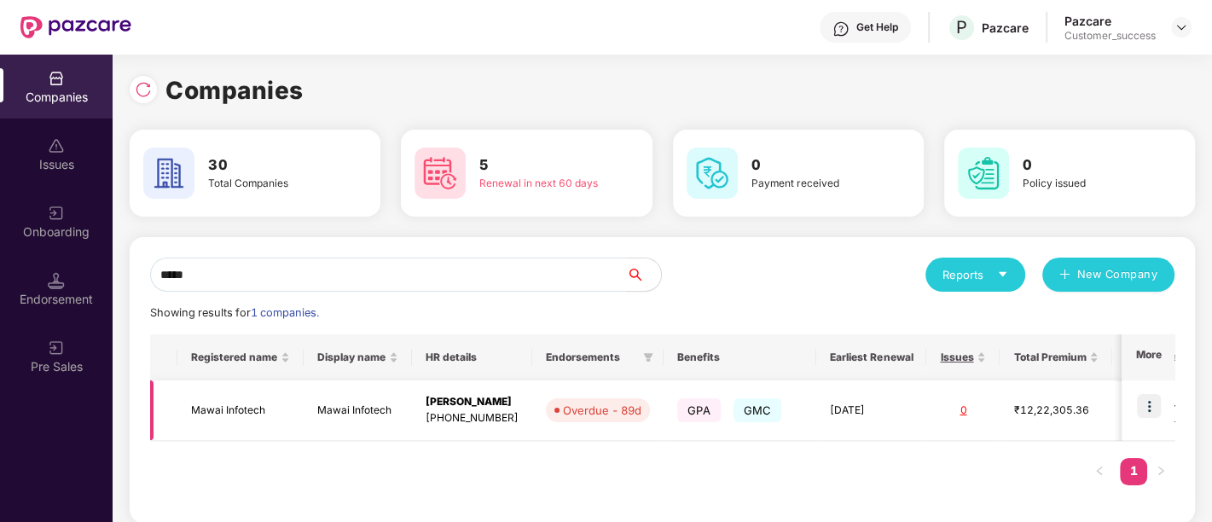
type input "*****"
click at [1149, 402] on img at bounding box center [1149, 406] width 24 height 24
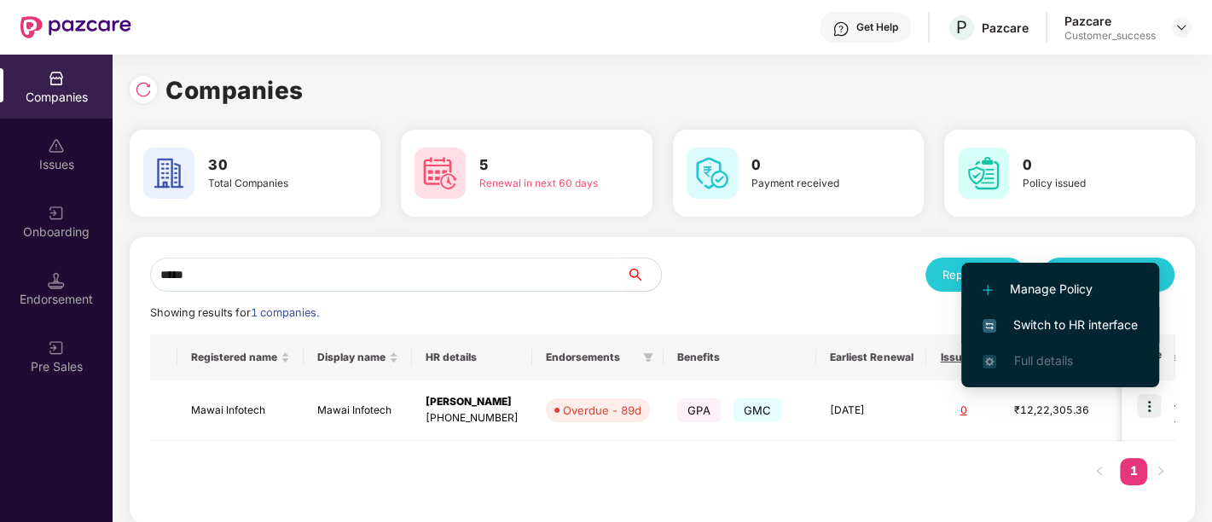
click at [1063, 322] on span "Switch to HR interface" at bounding box center [1059, 324] width 155 height 19
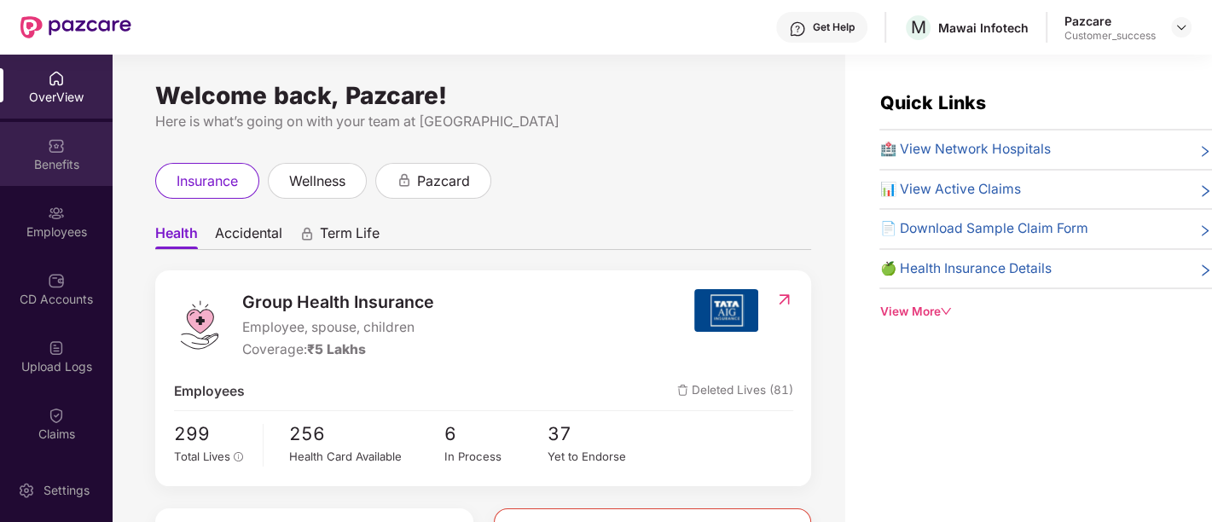
click at [68, 150] on div "Benefits" at bounding box center [56, 154] width 113 height 64
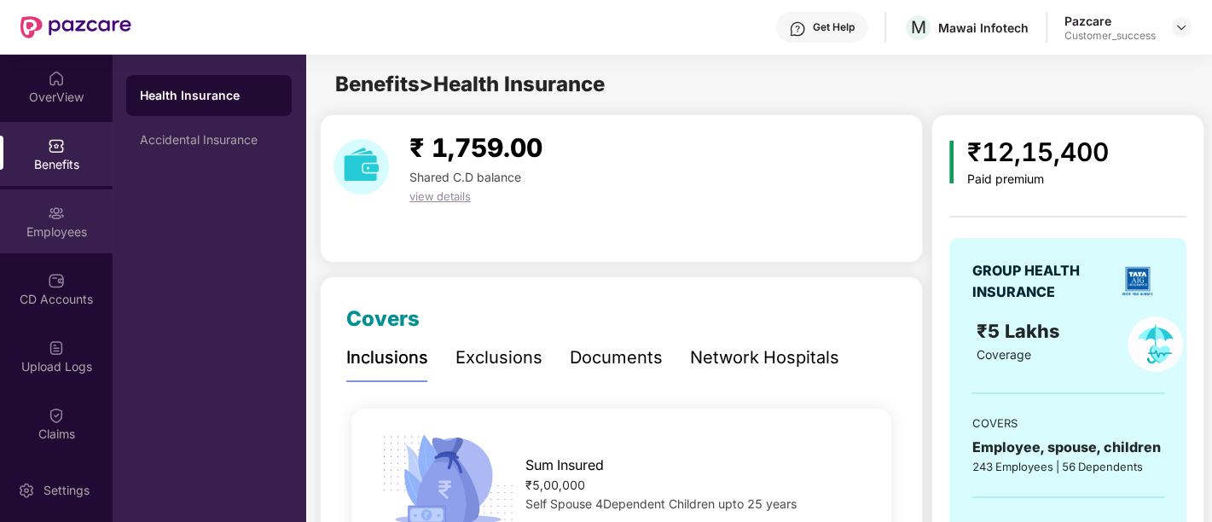
click at [32, 211] on div "Employees" at bounding box center [56, 221] width 113 height 64
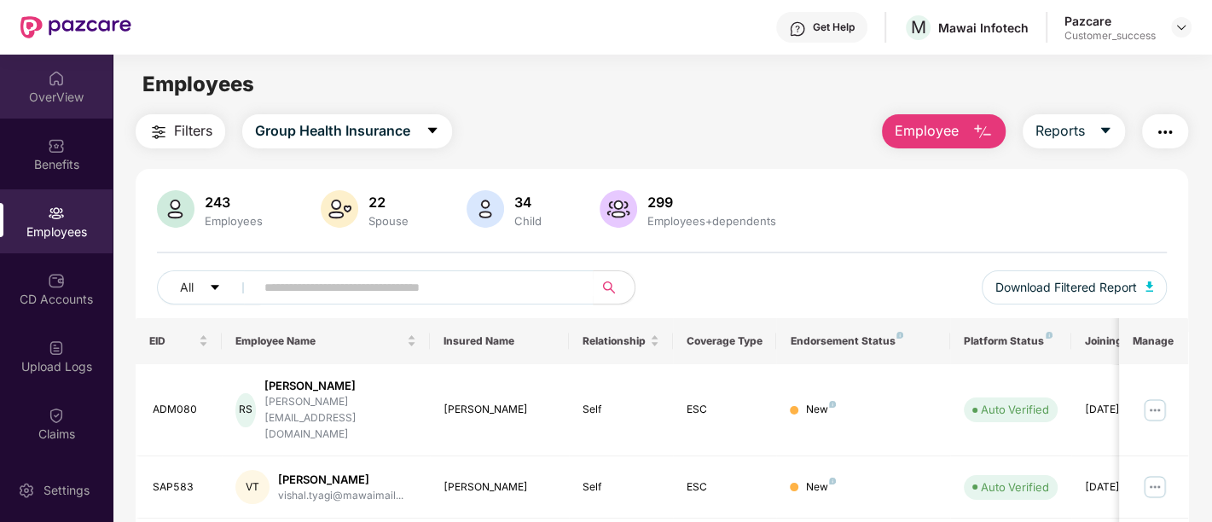
click at [49, 94] on div "OverView" at bounding box center [56, 97] width 113 height 17
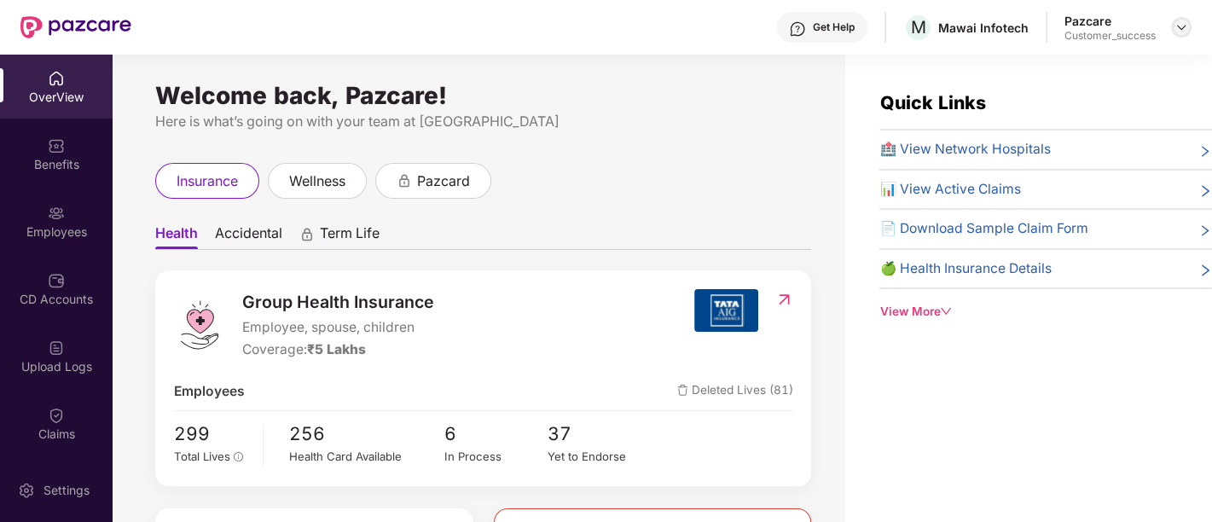
click at [1187, 26] on img at bounding box center [1181, 27] width 14 height 14
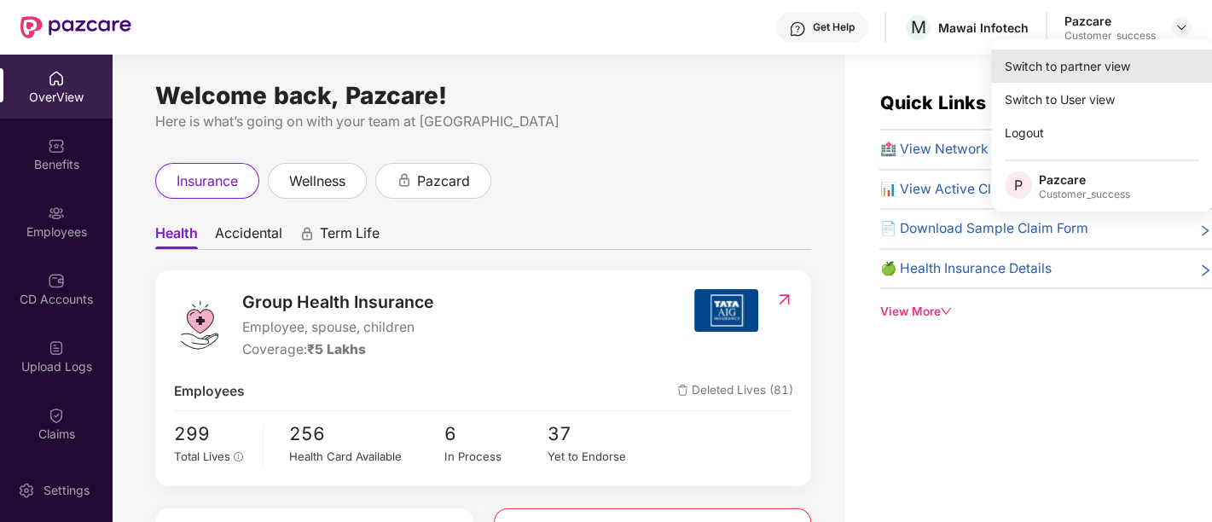
click at [1047, 80] on div "Switch to partner view" at bounding box center [1102, 65] width 222 height 33
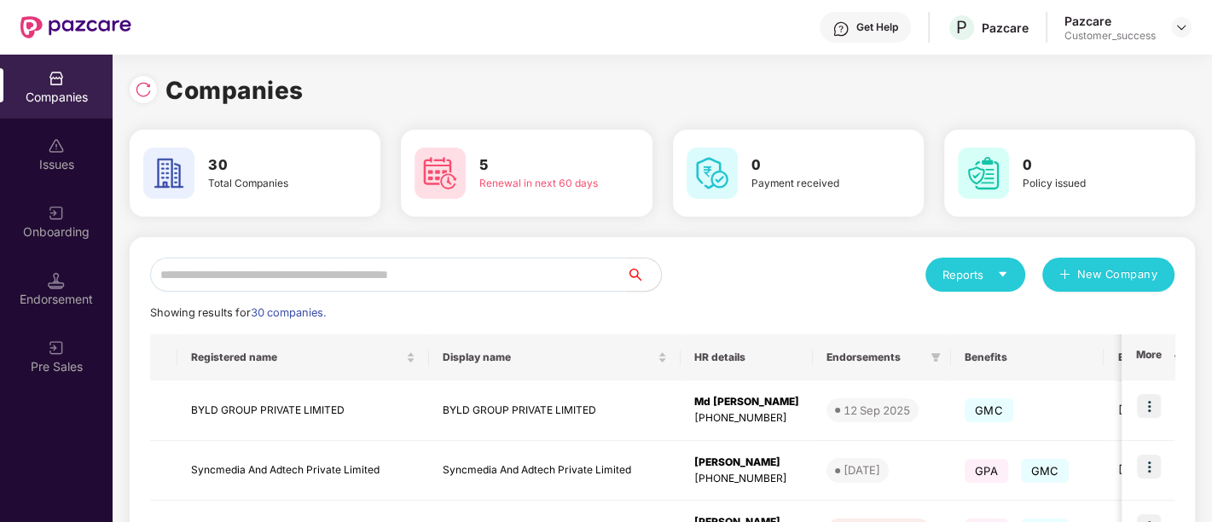
click at [488, 271] on input "text" at bounding box center [388, 275] width 477 height 34
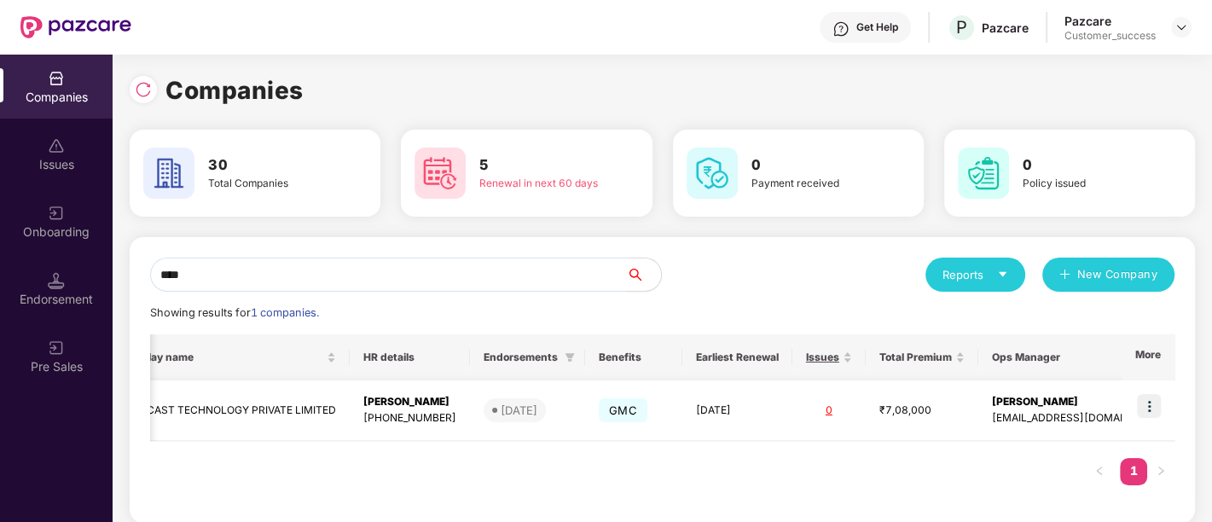
scroll to position [0, 1]
type input "****"
click at [1150, 404] on img at bounding box center [1149, 406] width 24 height 24
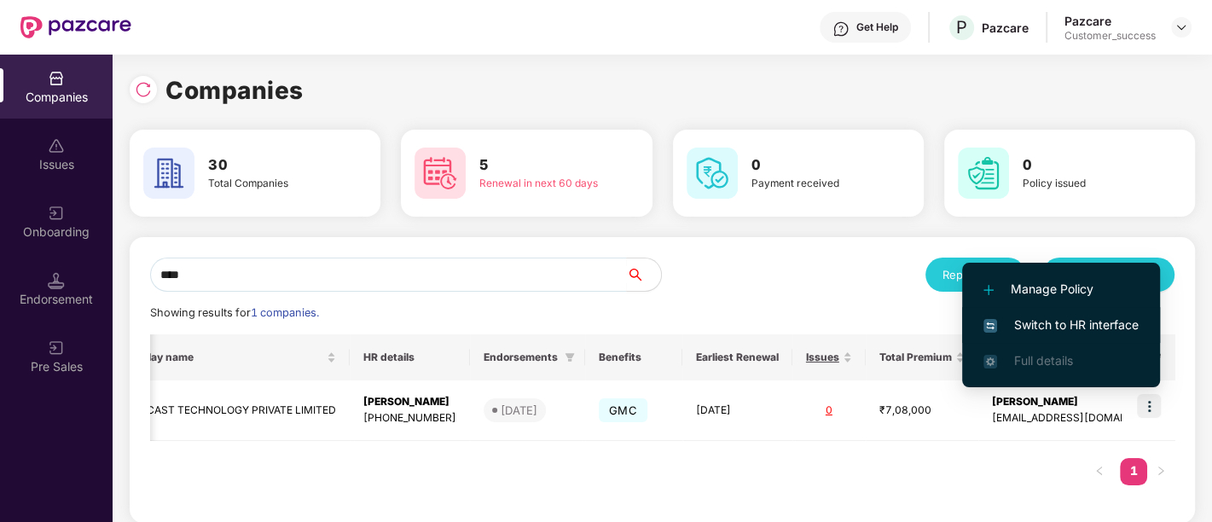
click at [1056, 330] on span "Switch to HR interface" at bounding box center [1060, 324] width 155 height 19
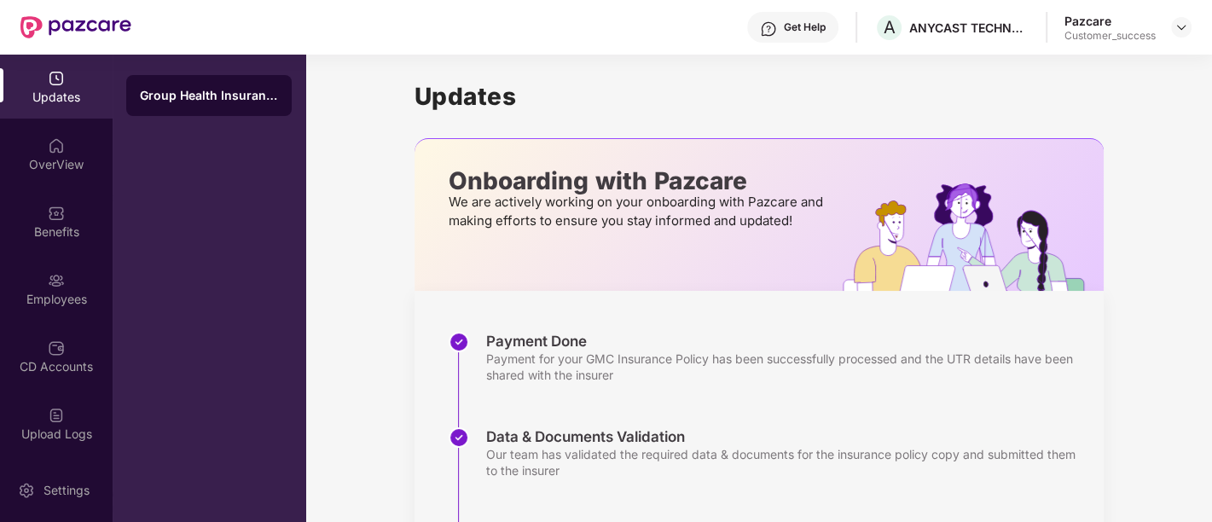
scroll to position [287, 0]
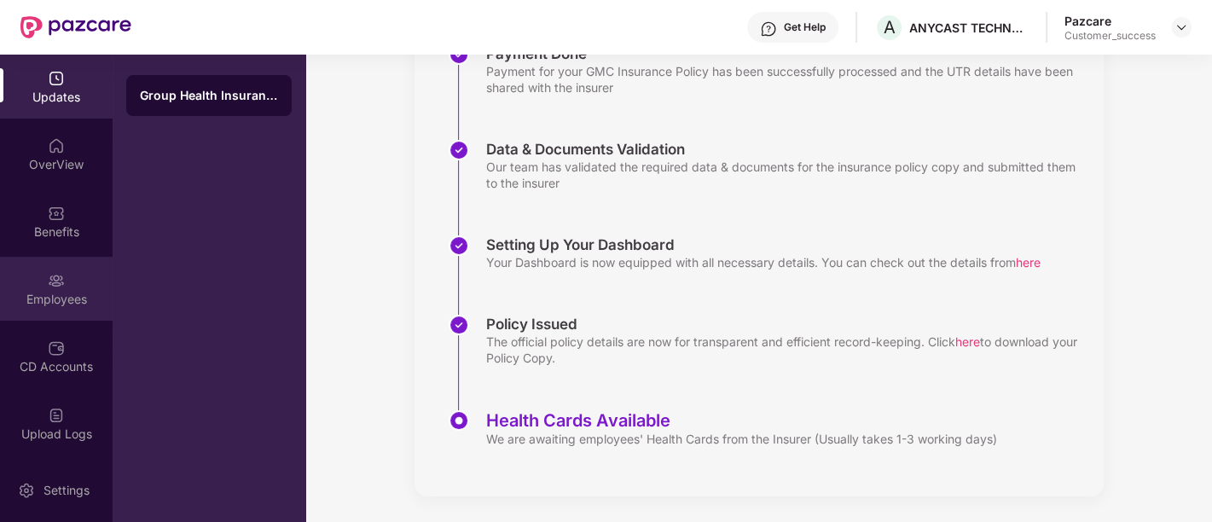
click at [65, 273] on div "Employees" at bounding box center [56, 289] width 113 height 64
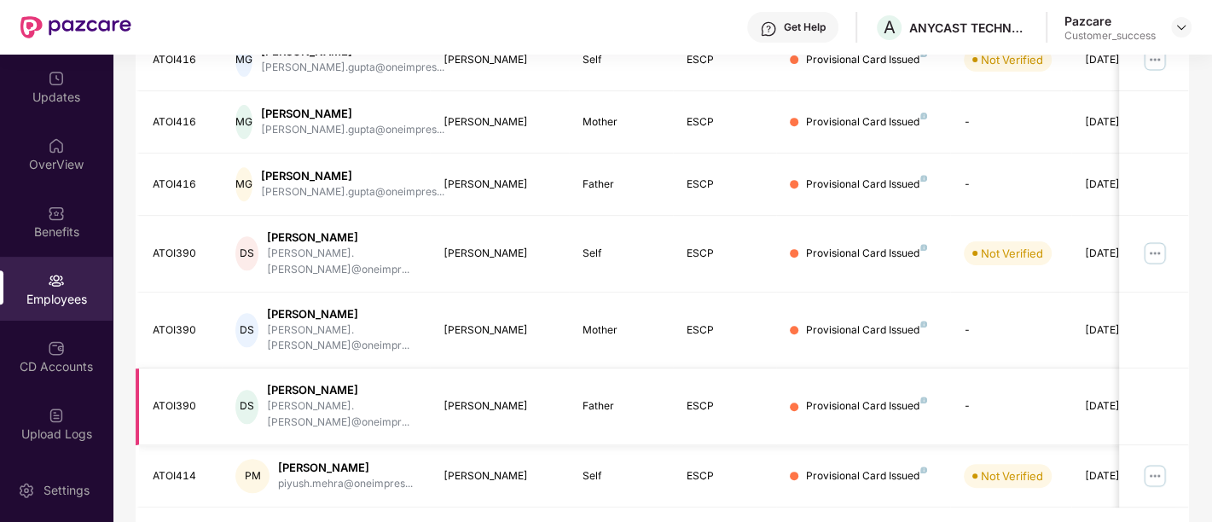
scroll to position [0, 0]
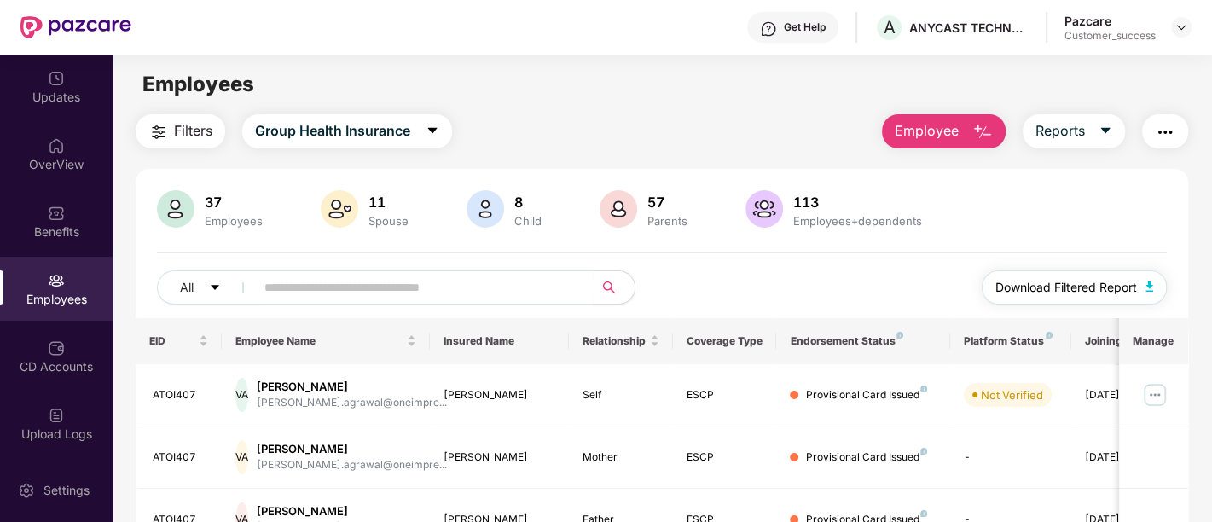
click at [1033, 278] on span "Download Filtered Report" at bounding box center [1066, 287] width 142 height 19
drag, startPoint x: 917, startPoint y: 223, endPoint x: 750, endPoint y: 196, distance: 168.4
click at [750, 196] on div "113 Employees+dependents" at bounding box center [835, 210] width 187 height 41
click at [718, 215] on div "37 Employees 11 Spouse 8 Child [DEMOGRAPHIC_DATA] Parents 113 Employees+depende…" at bounding box center [662, 210] width 1010 height 41
click at [348, 280] on input "text" at bounding box center [417, 288] width 306 height 26
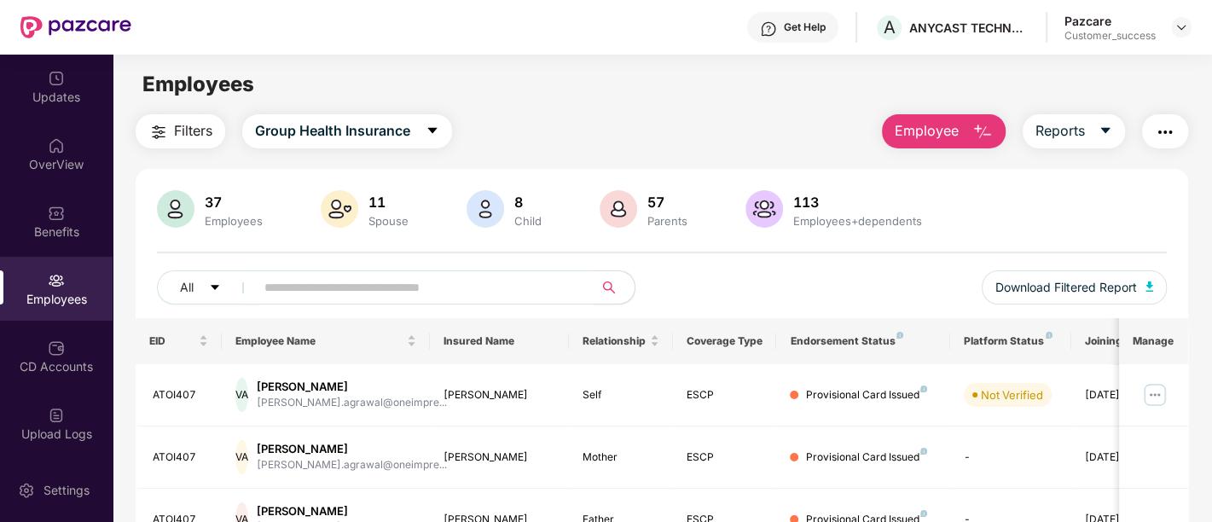
paste input "*******"
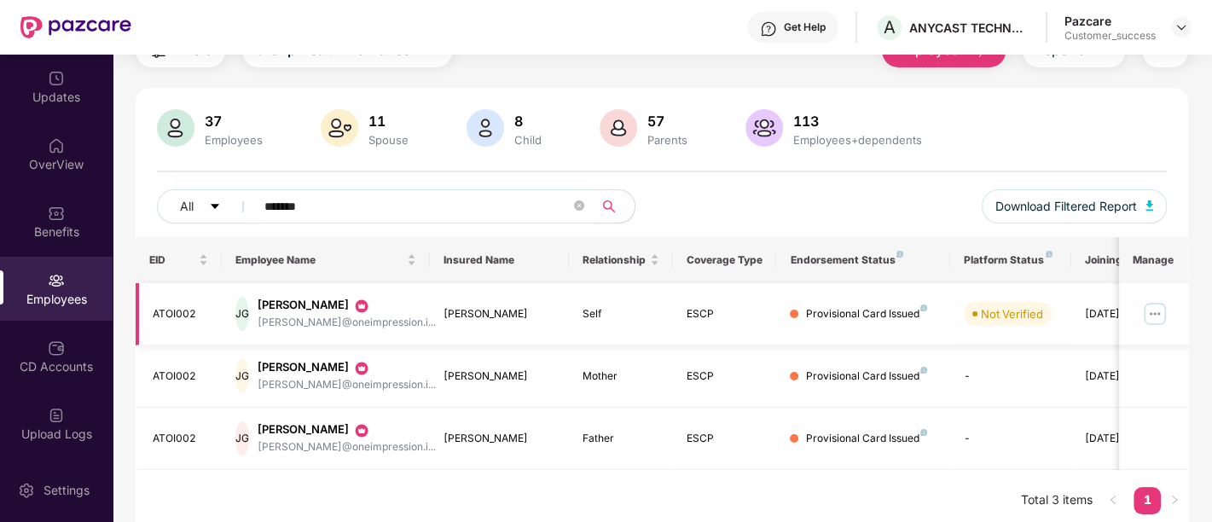
scroll to position [88, 0]
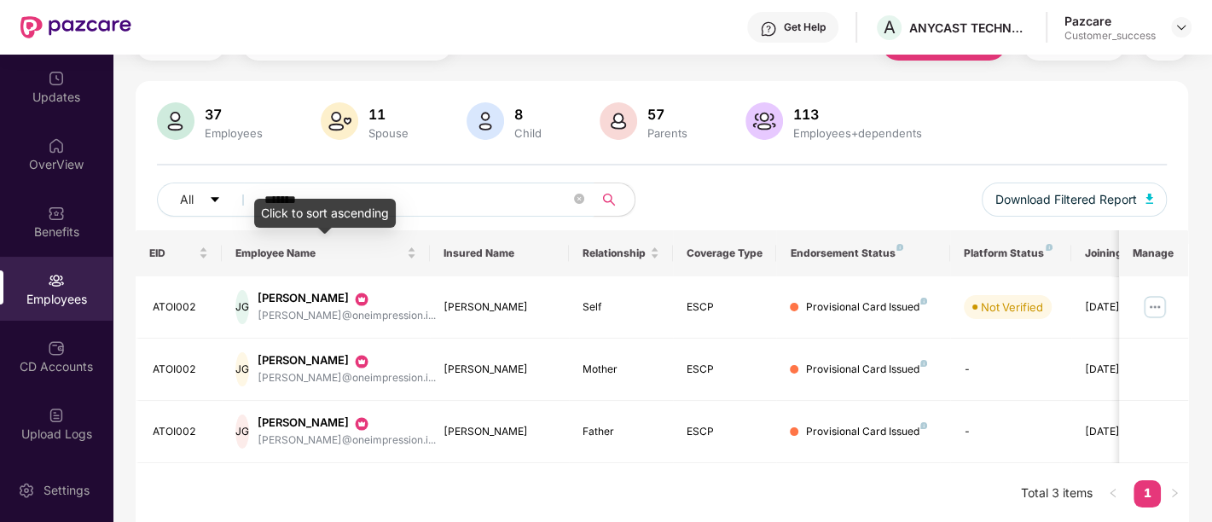
paste input "text"
type input "*******"
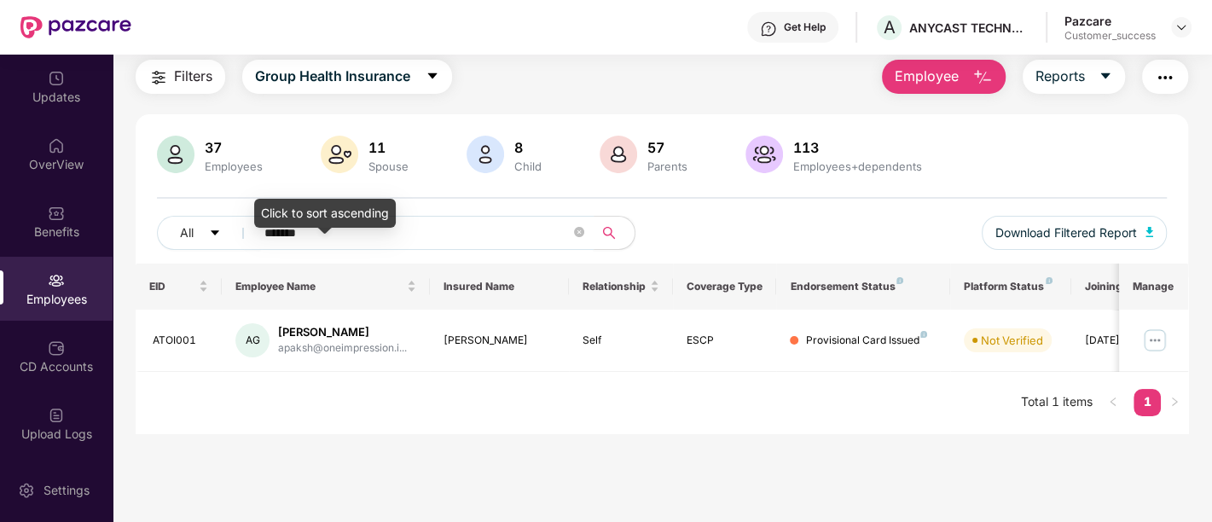
scroll to position [54, 0]
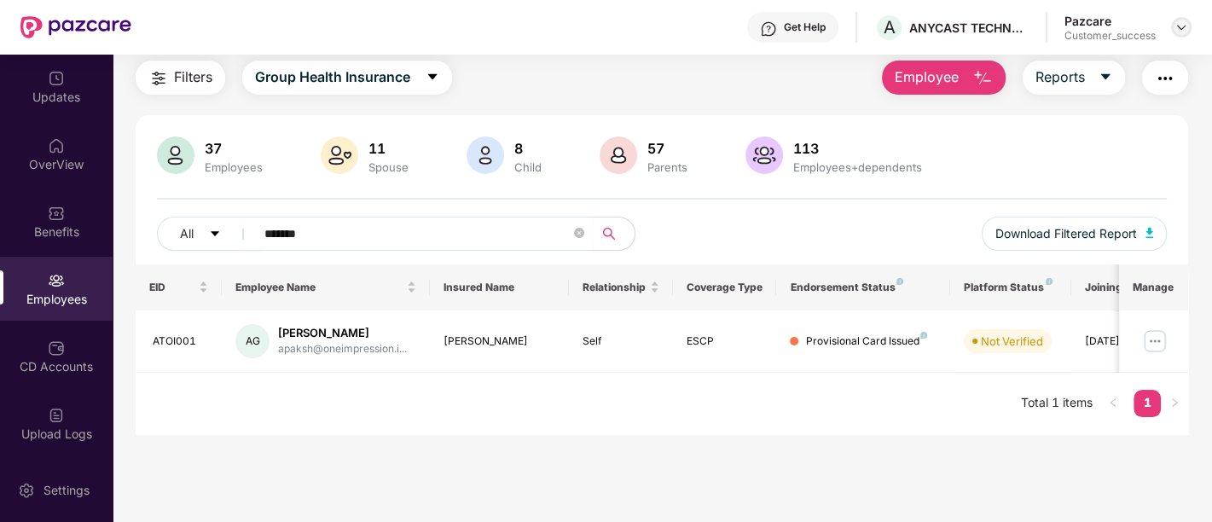
click at [1175, 29] on img at bounding box center [1181, 27] width 14 height 14
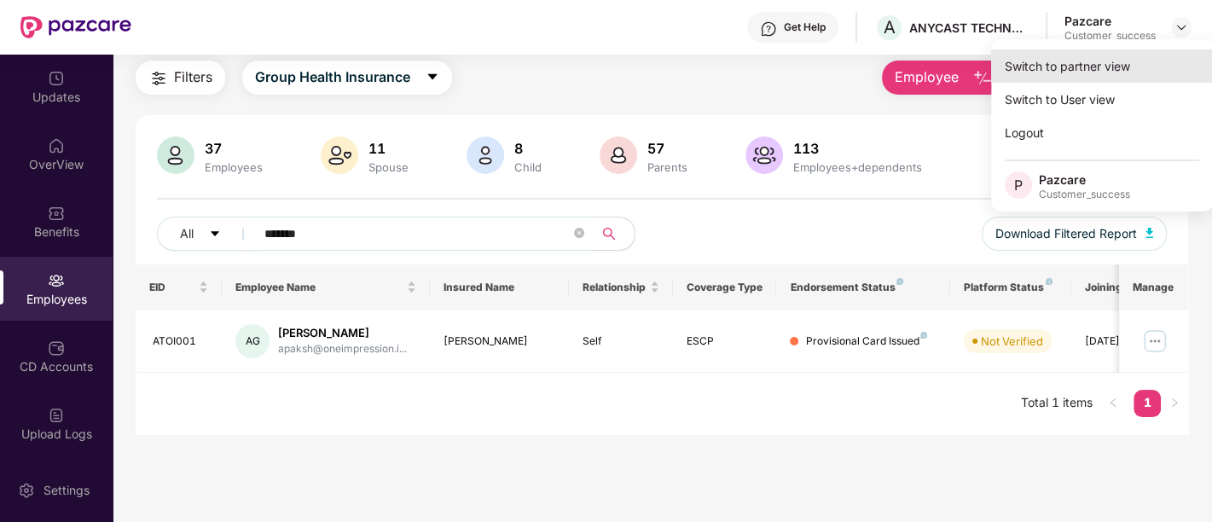
click at [1111, 61] on div "Switch to partner view" at bounding box center [1102, 65] width 222 height 33
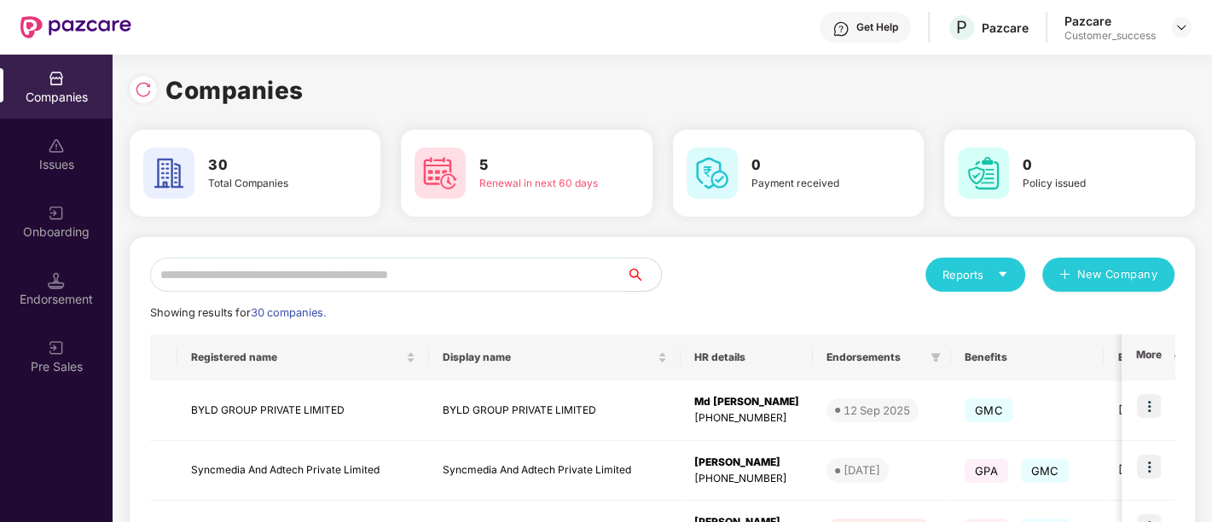
click at [373, 281] on input "text" at bounding box center [388, 275] width 477 height 34
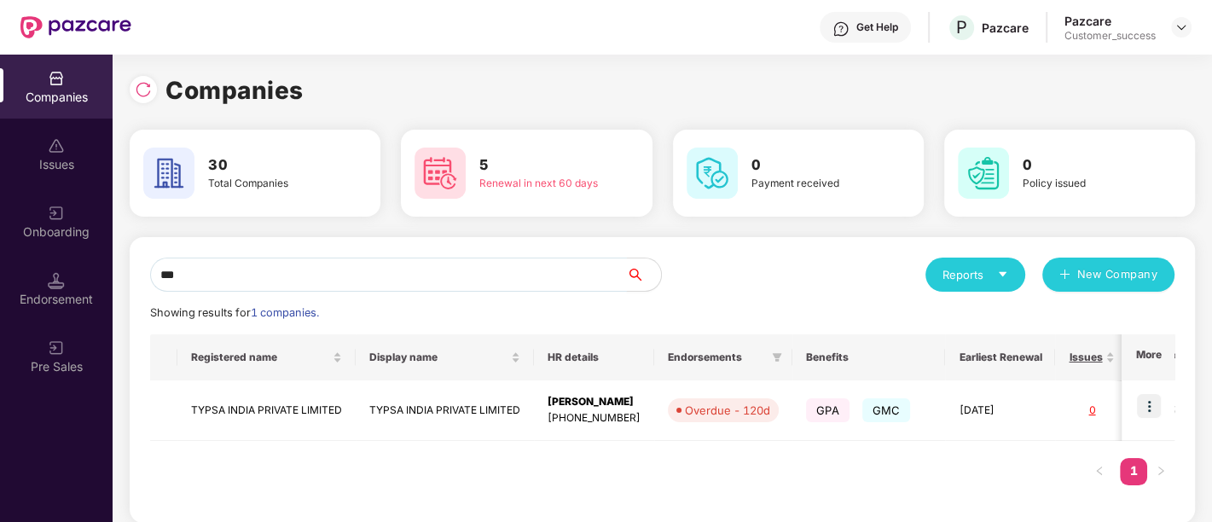
type input "****"
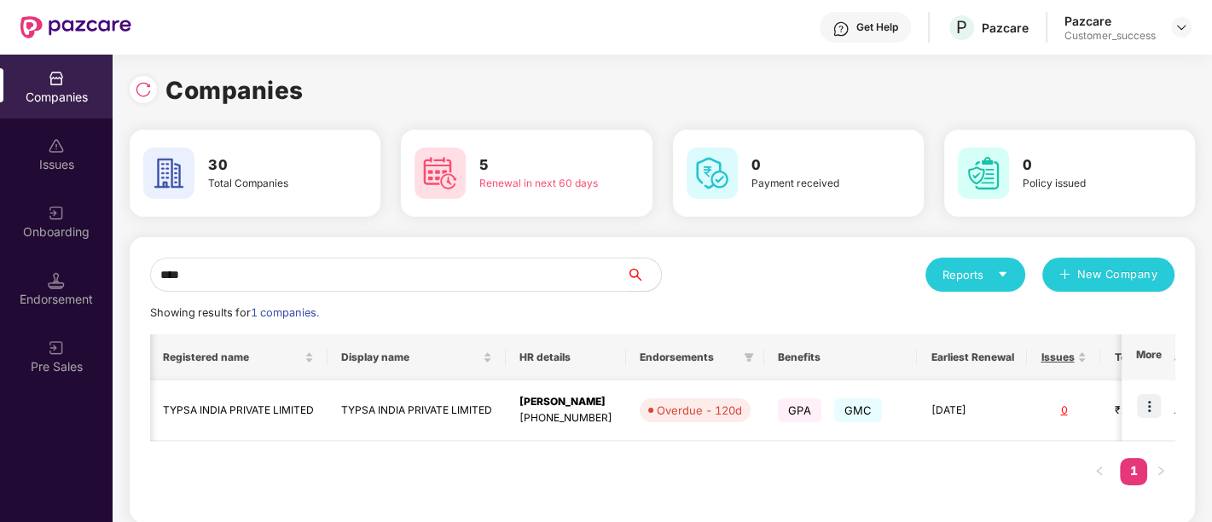
scroll to position [0, 7]
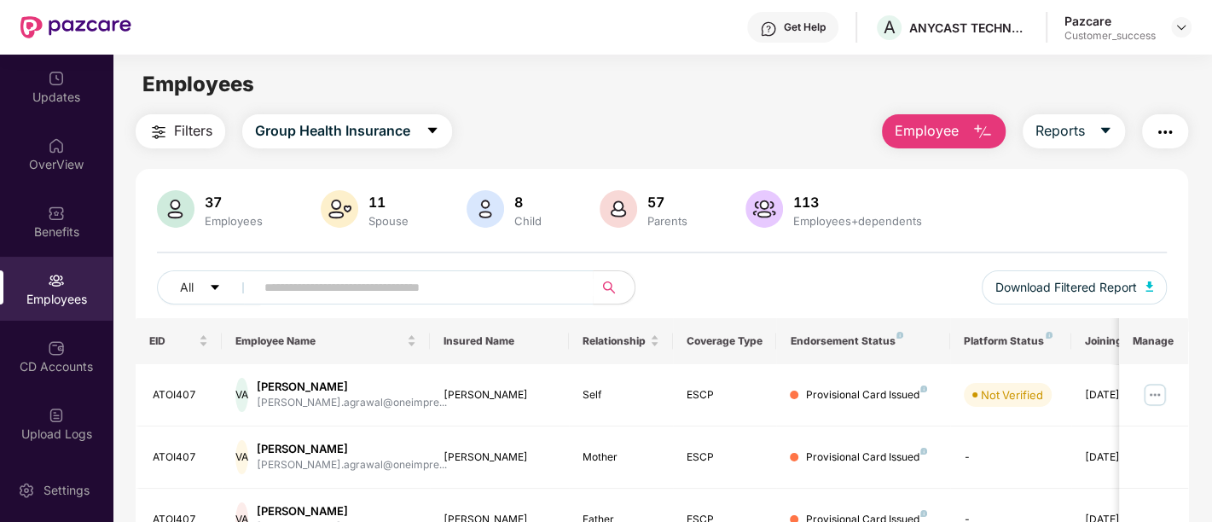
drag, startPoint x: 655, startPoint y: 291, endPoint x: 223, endPoint y: 257, distance: 433.6
click at [223, 257] on div "37 Employees 11 Spouse 8 Child [DEMOGRAPHIC_DATA] Parents 113 Employees+depende…" at bounding box center [662, 254] width 1052 height 128
drag, startPoint x: 142, startPoint y: 266, endPoint x: 674, endPoint y: 280, distance: 531.4
click at [674, 280] on div "37 Employees 11 Spouse 8 Child [DEMOGRAPHIC_DATA] Parents 113 Employees+depende…" at bounding box center [662, 254] width 1052 height 128
drag, startPoint x: 674, startPoint y: 280, endPoint x: 674, endPoint y: 269, distance: 10.3
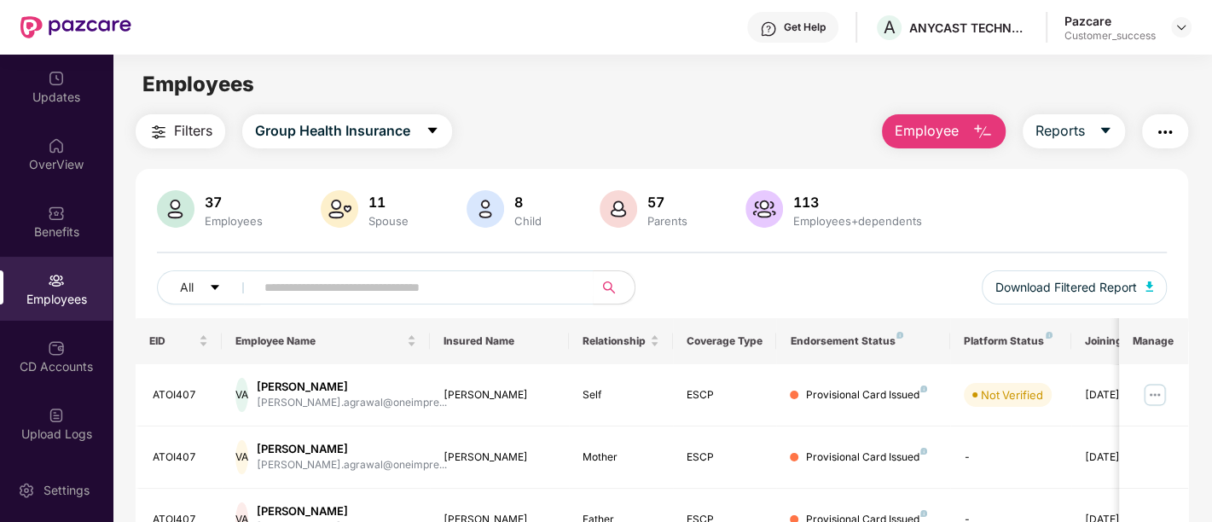
click at [674, 270] on div "All Download Filtered Report" at bounding box center [662, 294] width 1010 height 48
click at [485, 148] on div "Filters Group Health Insurance Employee Reports" at bounding box center [662, 131] width 1052 height 34
drag, startPoint x: 484, startPoint y: 148, endPoint x: 134, endPoint y: 75, distance: 357.9
click at [134, 75] on main "Employees Filters Group Health Insurance Employee Reports 37 Employees 11 Spous…" at bounding box center [662, 316] width 1098 height 522
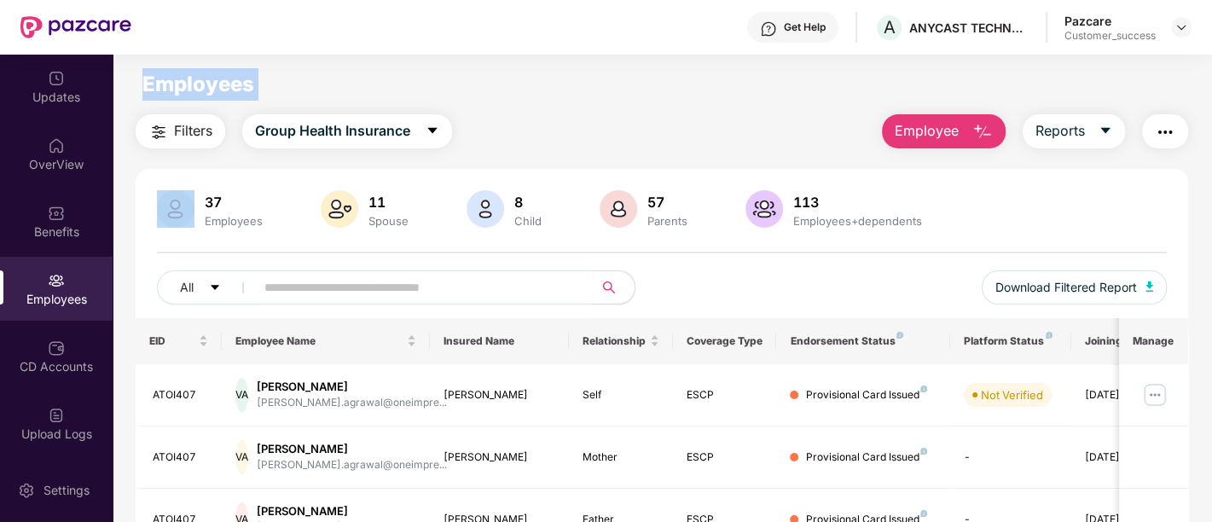
click at [134, 75] on div "Employees" at bounding box center [184, 84] width 142 height 32
drag, startPoint x: 134, startPoint y: 75, endPoint x: 485, endPoint y: 123, distance: 354.5
click at [485, 123] on main "Employees Filters Group Health Insurance Employee Reports 37 Employees 11 Spous…" at bounding box center [662, 316] width 1098 height 522
click at [485, 123] on div "Filters Group Health Insurance Employee Reports" at bounding box center [662, 131] width 1052 height 34
drag, startPoint x: 485, startPoint y: 123, endPoint x: 144, endPoint y: 79, distance: 343.8
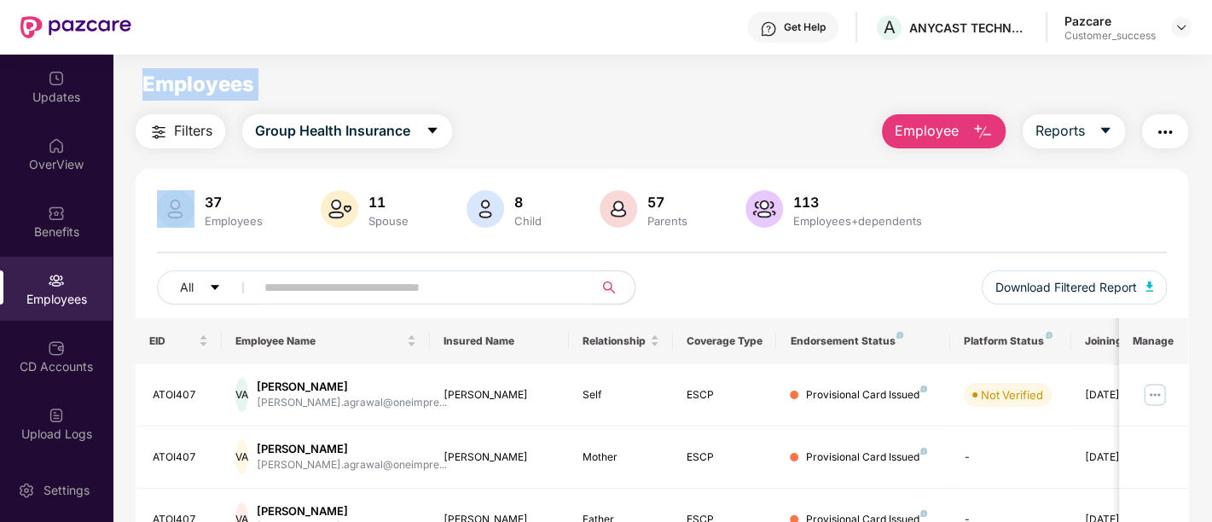
click at [144, 79] on main "Employees Filters Group Health Insurance Employee Reports 37 Employees 11 Spous…" at bounding box center [662, 316] width 1098 height 522
click at [144, 79] on span "Employees" at bounding box center [198, 84] width 112 height 25
drag, startPoint x: 141, startPoint y: 78, endPoint x: 470, endPoint y: 123, distance: 332.2
click at [470, 123] on main "Employees Filters Group Health Insurance Employee Reports 37 Employees 11 Spous…" at bounding box center [662, 316] width 1098 height 522
click at [470, 123] on div "Filters Group Health Insurance Employee Reports" at bounding box center [662, 131] width 1052 height 34
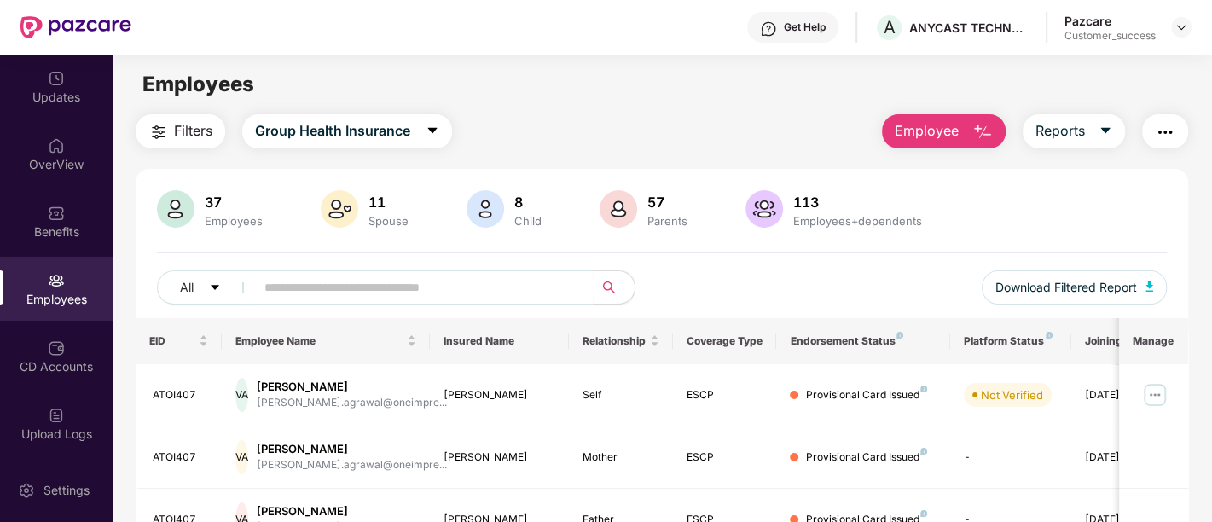
click at [672, 271] on div "All Download Filtered Report" at bounding box center [662, 294] width 1010 height 48
drag, startPoint x: 681, startPoint y: 295, endPoint x: 391, endPoint y: 269, distance: 291.1
click at [391, 269] on div "37 Employees 11 Spouse 8 Child [DEMOGRAPHIC_DATA] Parents 113 Employees+depende…" at bounding box center [662, 254] width 1052 height 128
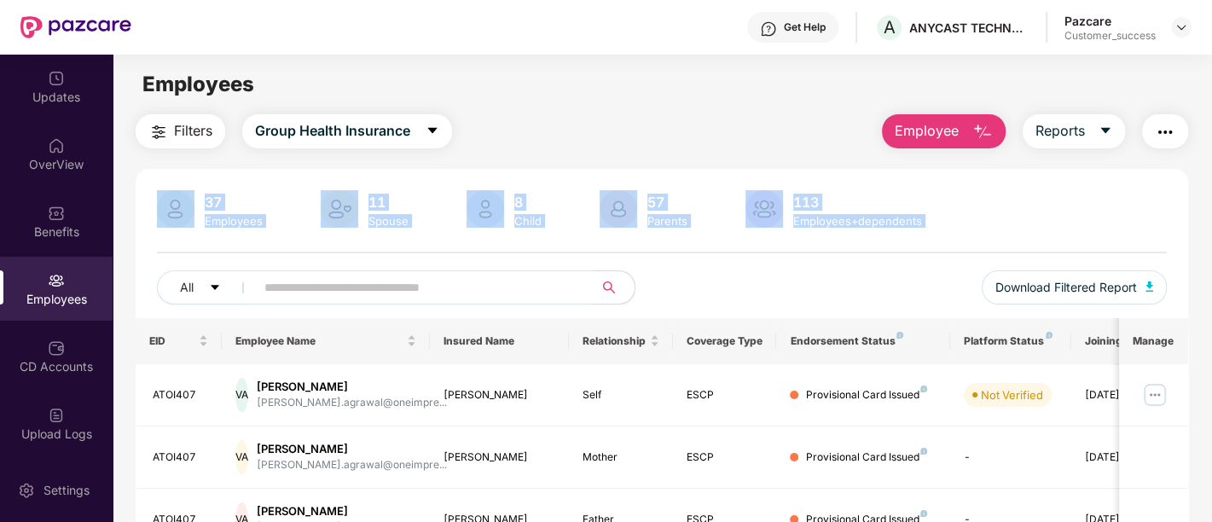
drag, startPoint x: 661, startPoint y: 298, endPoint x: 190, endPoint y: 223, distance: 476.8
click at [190, 223] on div "37 Employees 11 Spouse 8 Child [DEMOGRAPHIC_DATA] Parents 113 Employees+depende…" at bounding box center [662, 254] width 1052 height 128
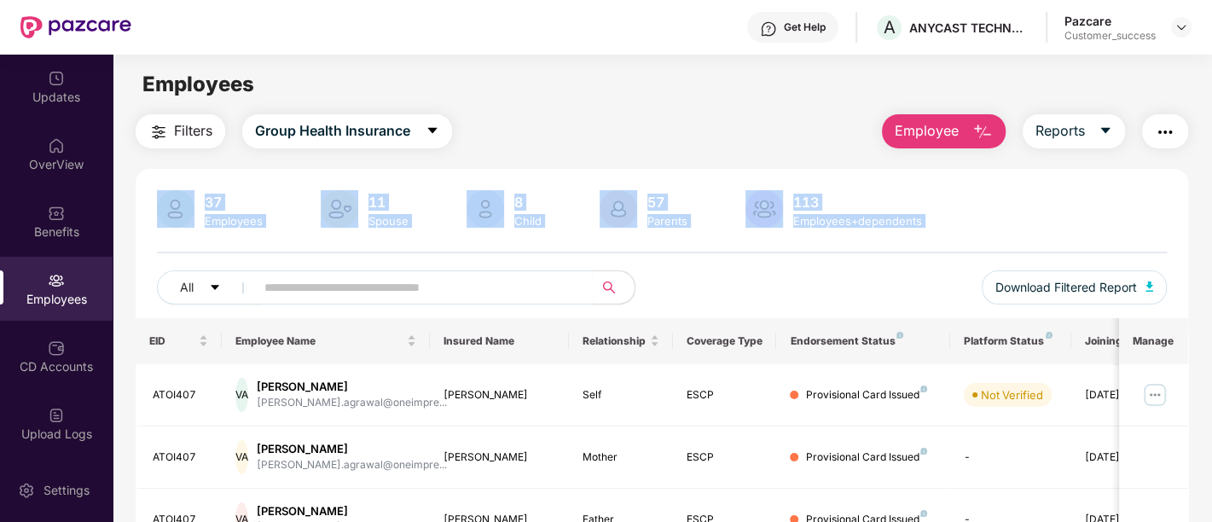
drag, startPoint x: 139, startPoint y: 162, endPoint x: 681, endPoint y: 290, distance: 557.2
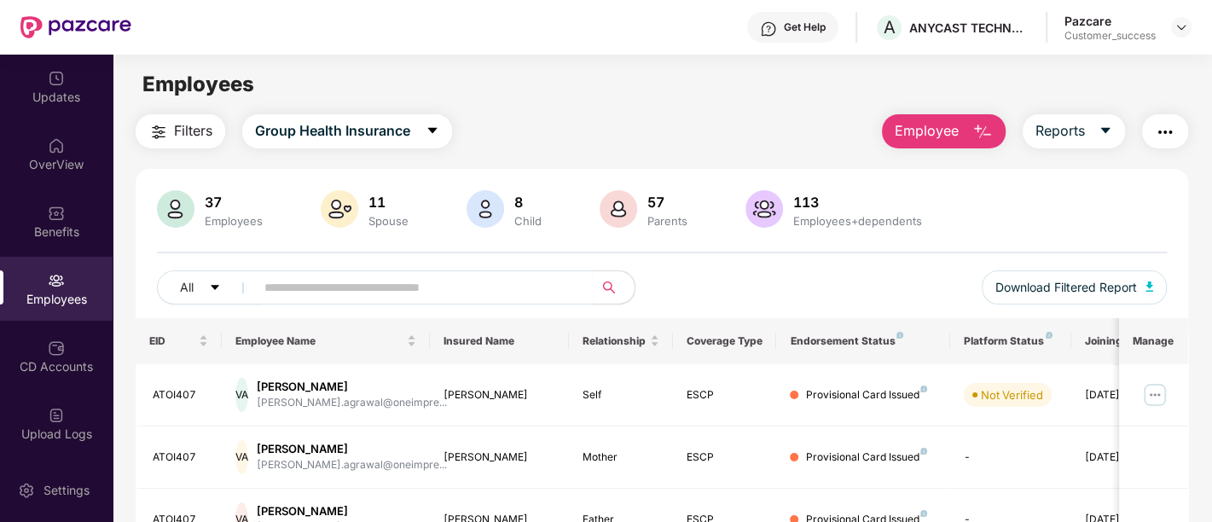
click at [681, 290] on div "All Download Filtered Report" at bounding box center [662, 294] width 1010 height 48
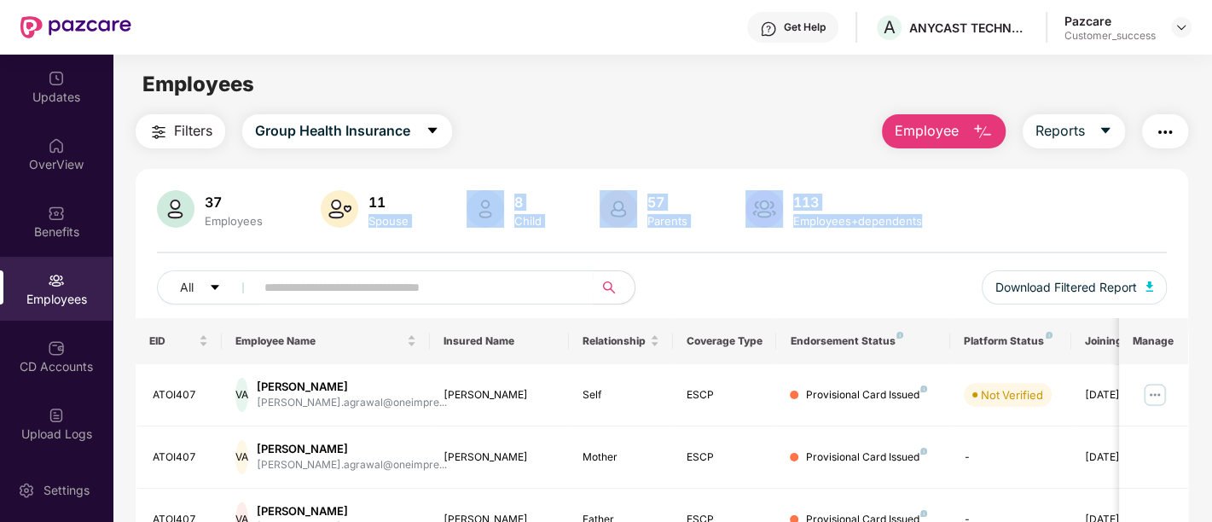
drag, startPoint x: 947, startPoint y: 220, endPoint x: 407, endPoint y: 171, distance: 542.9
drag, startPoint x: 948, startPoint y: 219, endPoint x: 176, endPoint y: 162, distance: 774.6
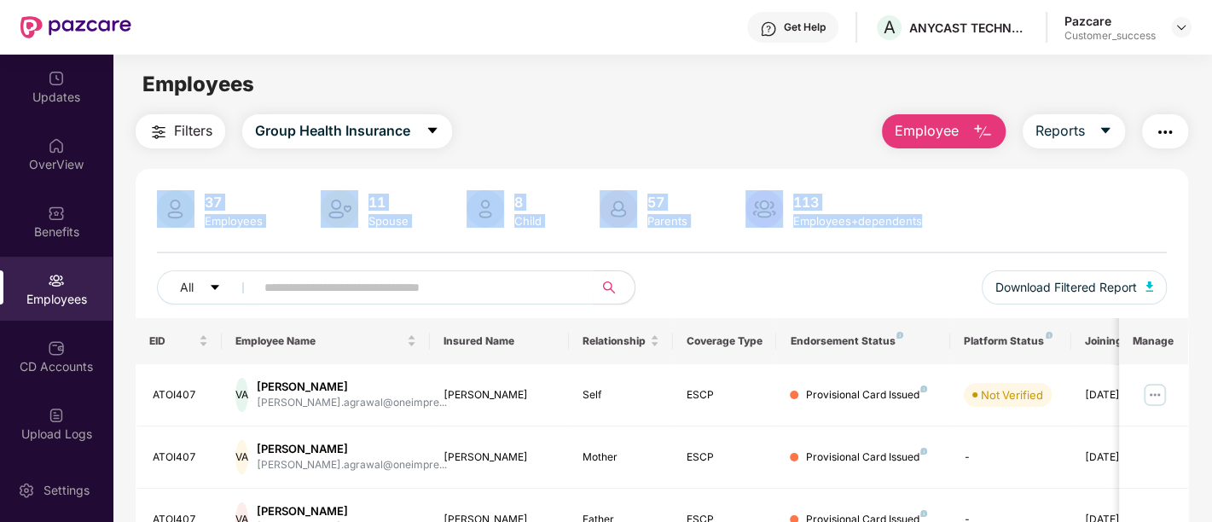
drag, startPoint x: 129, startPoint y: 170, endPoint x: 992, endPoint y: 223, distance: 864.6
click at [992, 223] on div "37 Employees 11 Spouse 8 Child [DEMOGRAPHIC_DATA] Parents 113 Employees+depende…" at bounding box center [662, 210] width 1010 height 41
drag, startPoint x: 978, startPoint y: 226, endPoint x: 158, endPoint y: 157, distance: 823.2
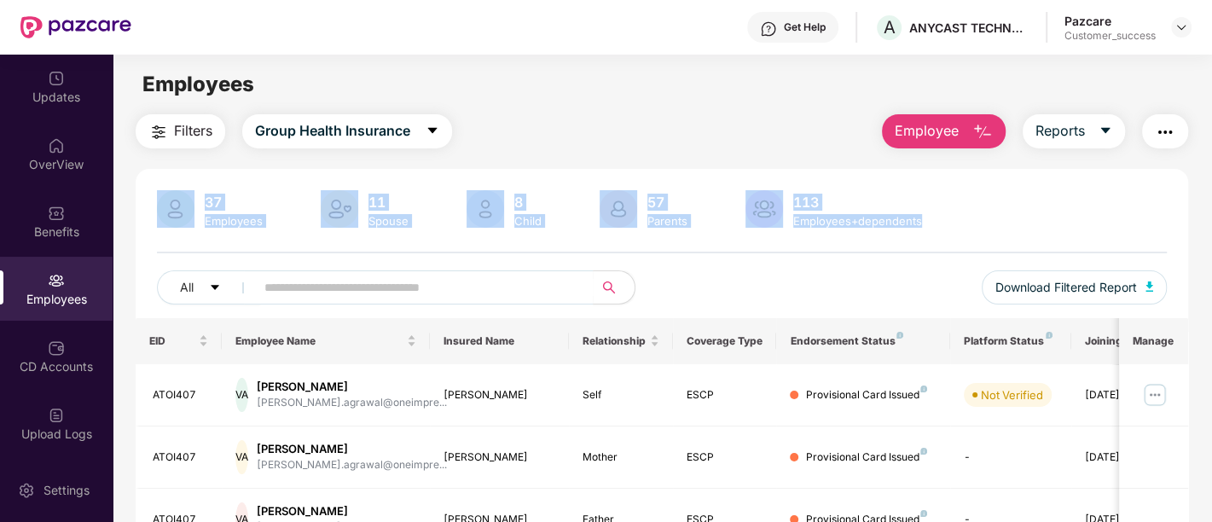
drag, startPoint x: 138, startPoint y: 177, endPoint x: 846, endPoint y: 213, distance: 708.7
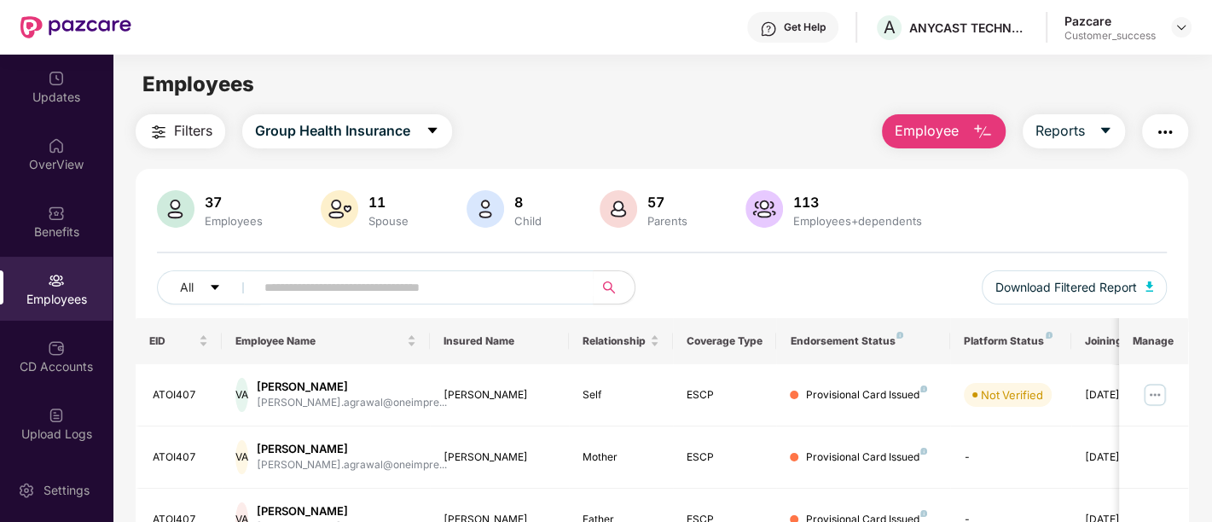
click at [935, 217] on div "37 Employees 11 Spouse 8 Child [DEMOGRAPHIC_DATA] Parents 113 Employees+depende…" at bounding box center [662, 210] width 1010 height 41
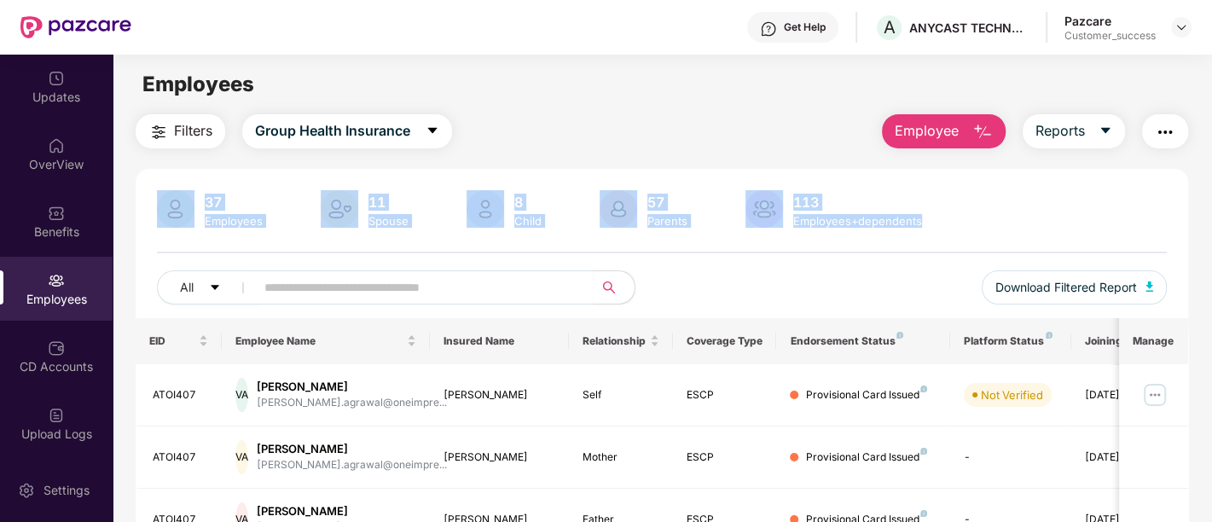
drag, startPoint x: 935, startPoint y: 217, endPoint x: 128, endPoint y: 144, distance: 810.7
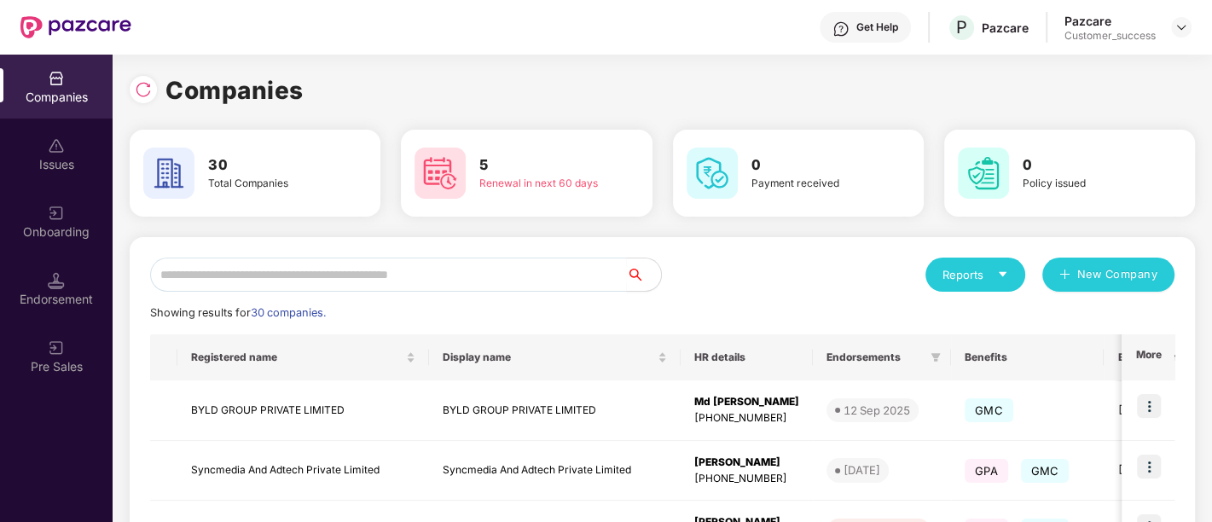
scroll to position [0, 1]
click at [547, 274] on input "text" at bounding box center [388, 275] width 477 height 34
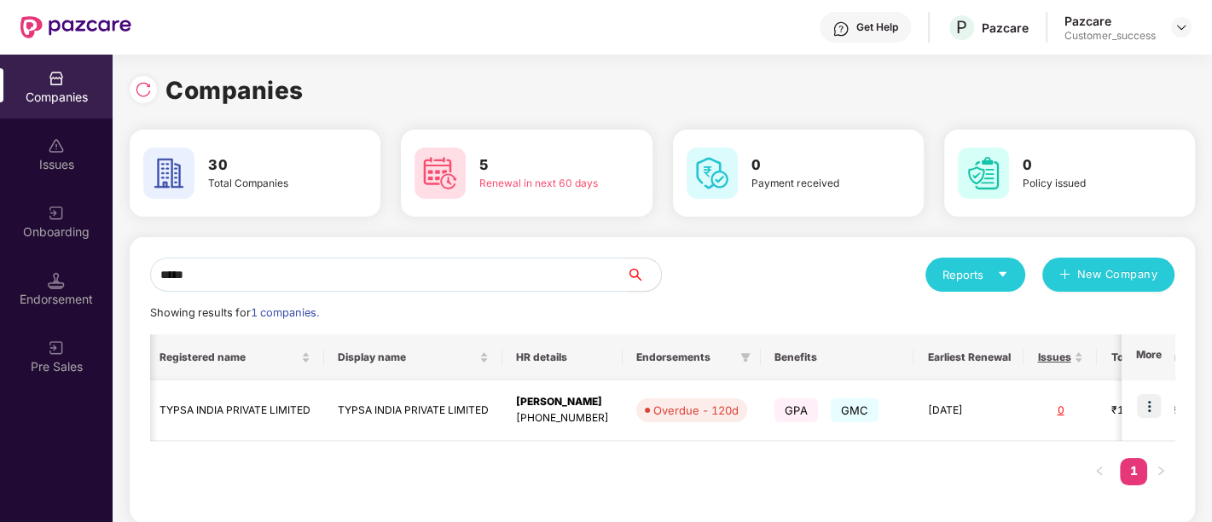
scroll to position [0, 0]
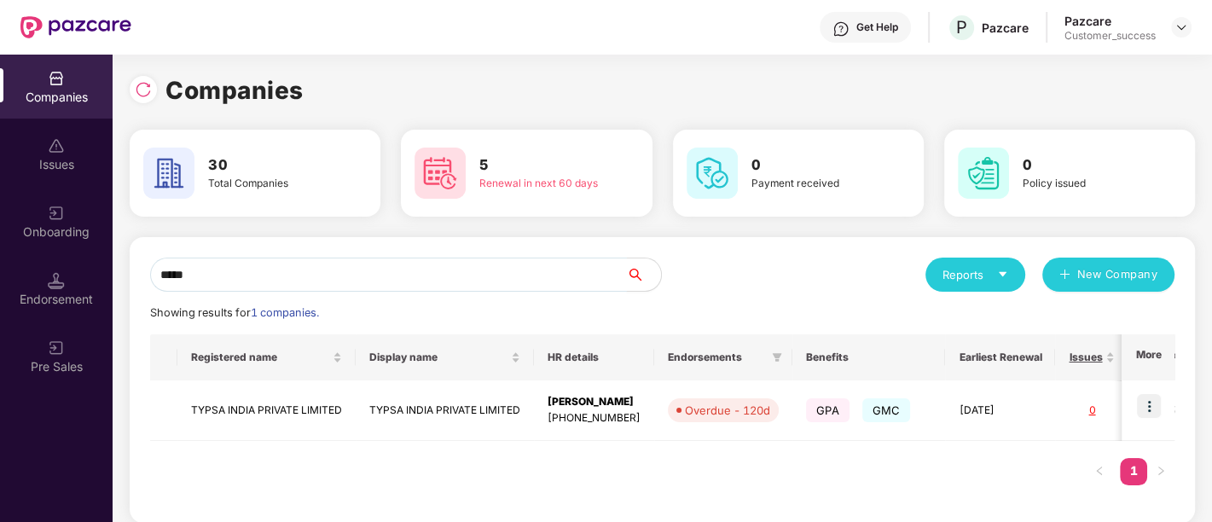
type input "*****"
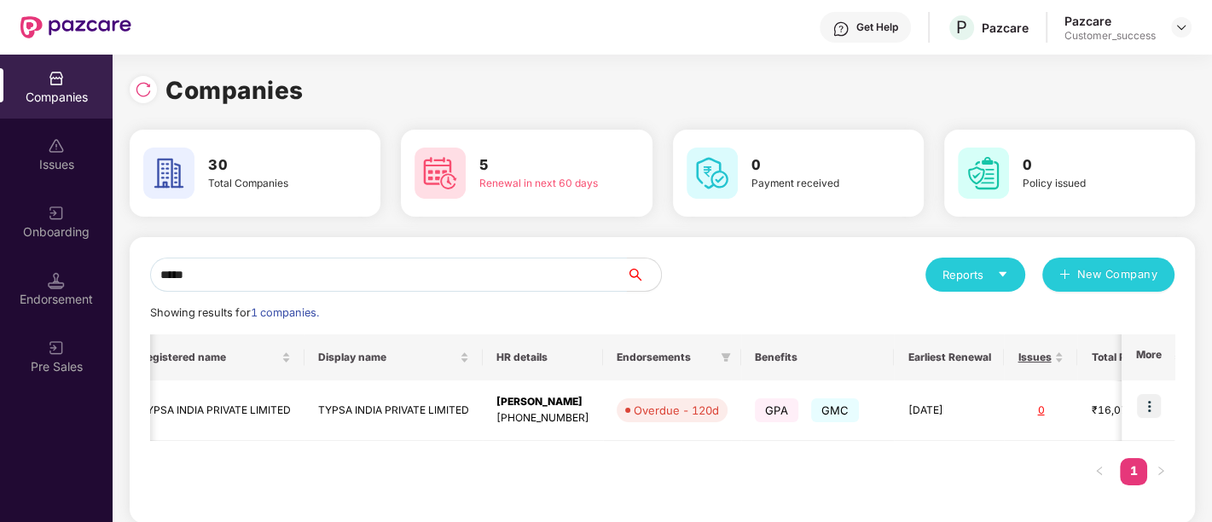
scroll to position [0, 50]
click at [537, 183] on div "Renewal in next 60 days" at bounding box center [541, 184] width 124 height 16
click at [452, 171] on img at bounding box center [439, 173] width 51 height 51
click at [774, 231] on div "Companies 30 Total Companies 5 Renewal in next 60 days 0 Payment received 0 Pol…" at bounding box center [662, 304] width 1065 height 465
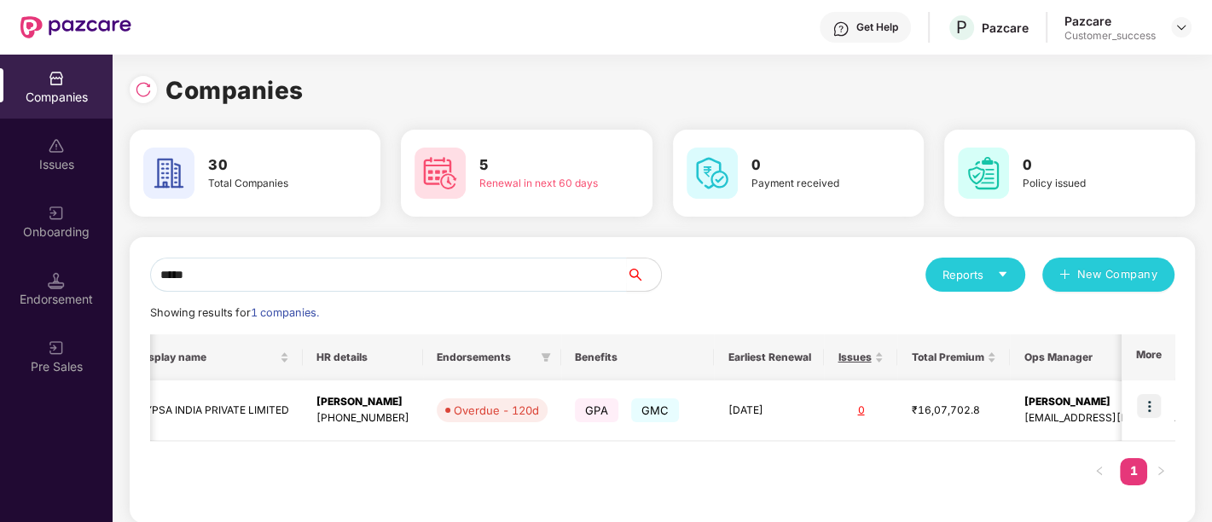
scroll to position [0, 0]
